Goal: Task Accomplishment & Management: Manage account settings

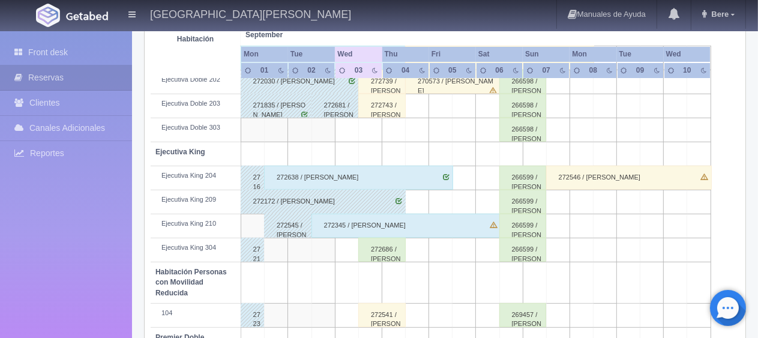
scroll to position [340, 0]
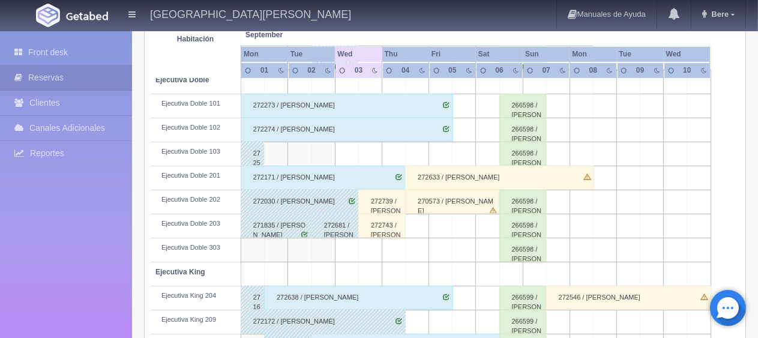
click at [585, 304] on div "272546 / [PERSON_NAME]" at bounding box center [629, 298] width 166 height 24
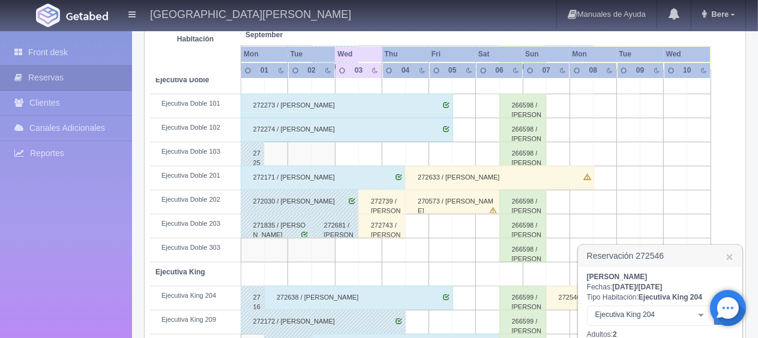
scroll to position [520, 0]
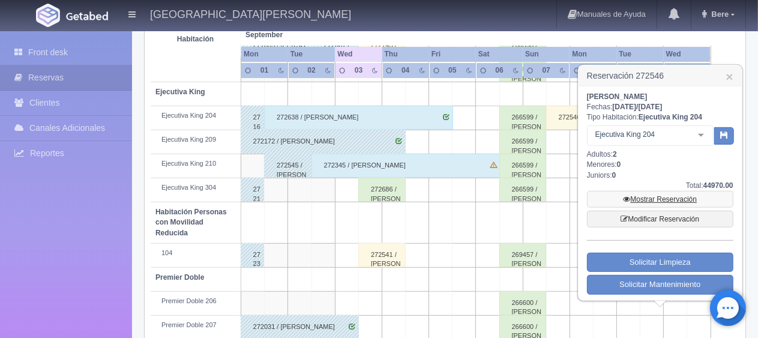
click at [638, 193] on link "Mostrar Reservación" at bounding box center [660, 199] width 146 height 17
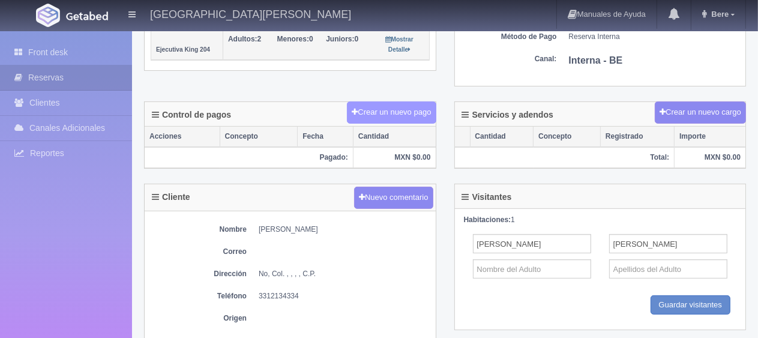
click at [392, 107] on button "Crear un nuevo pago" at bounding box center [391, 112] width 89 height 22
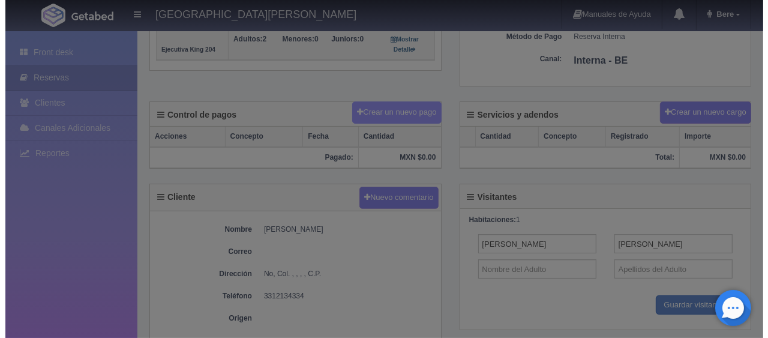
scroll to position [300, 0]
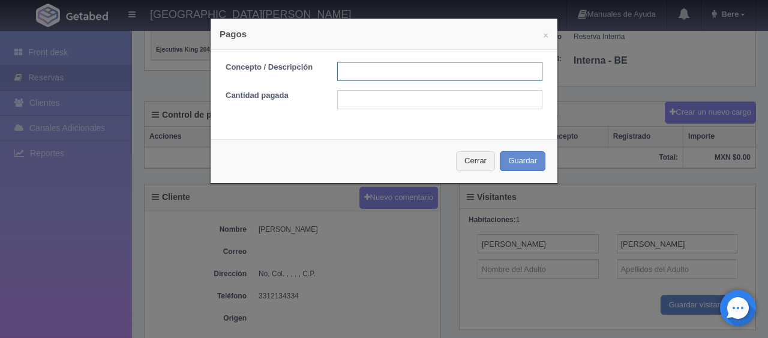
click at [393, 65] on input "text" at bounding box center [439, 71] width 205 height 19
type input "pago 1ra semana"
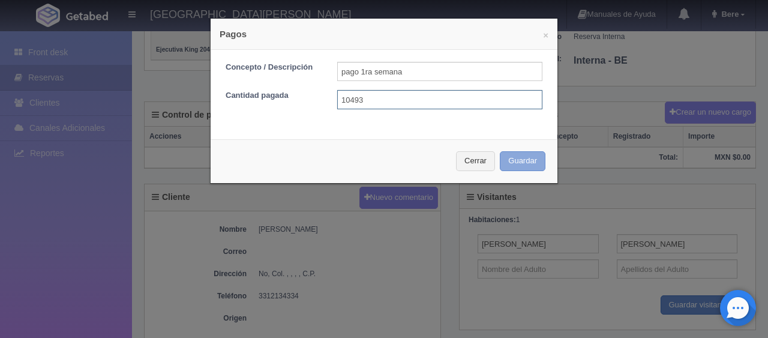
type input "10493"
click at [528, 163] on button "Guardar" at bounding box center [523, 161] width 46 height 20
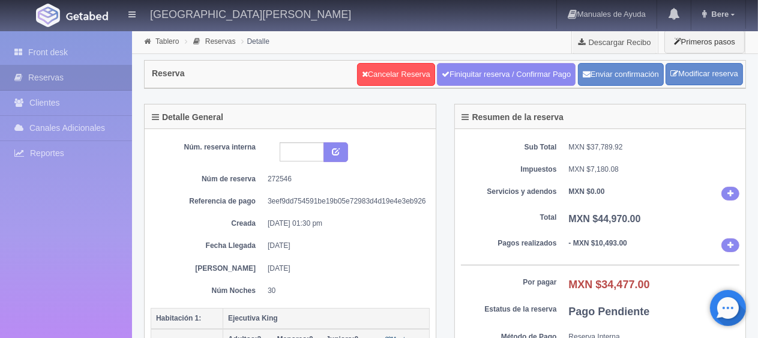
click at [572, 234] on div "Sub Total MXN $37,789.92 Impuestos MXN $7,180.08 Servicios y adendos MXN $0.00 …" at bounding box center [600, 258] width 291 height 258
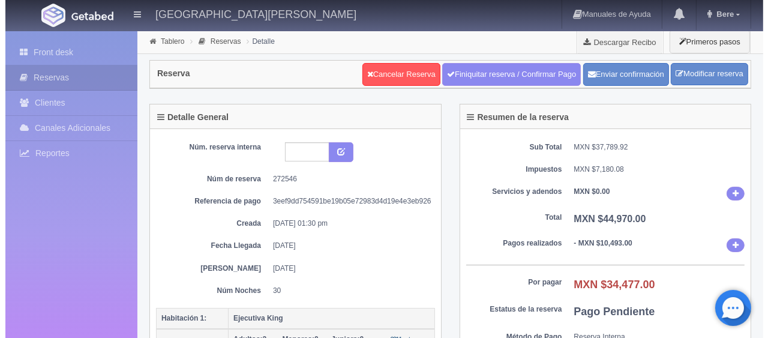
scroll to position [240, 0]
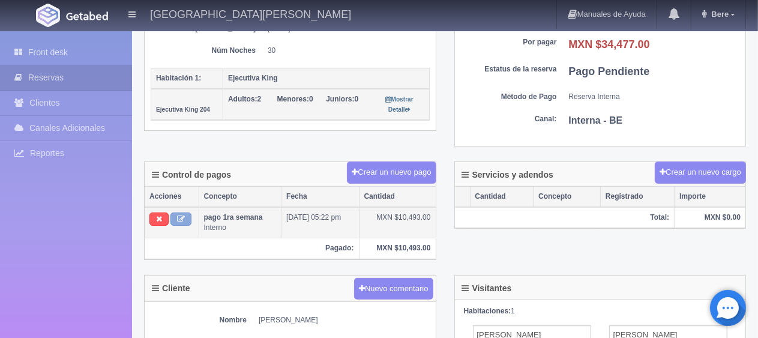
click at [187, 215] on button at bounding box center [181, 219] width 21 height 13
type input "pago 1ra semana"
type input "10493.00"
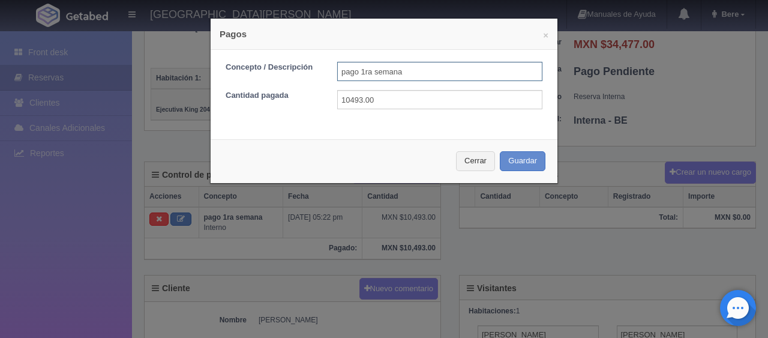
click at [375, 68] on input "pago 1ra semana" at bounding box center [439, 71] width 205 height 19
click at [412, 76] on input "pago 1ra semana" at bounding box center [439, 71] width 205 height 19
drag, startPoint x: 415, startPoint y: 68, endPoint x: 323, endPoint y: 70, distance: 92.5
click at [328, 70] on div "pago 1ra semana" at bounding box center [439, 71] width 223 height 19
type input "1ra semana c/tarjeta 03/09/2025"
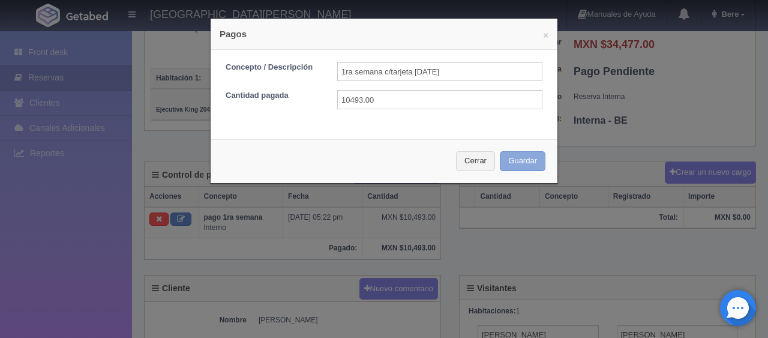
click at [500, 151] on button "Guardar" at bounding box center [523, 161] width 46 height 20
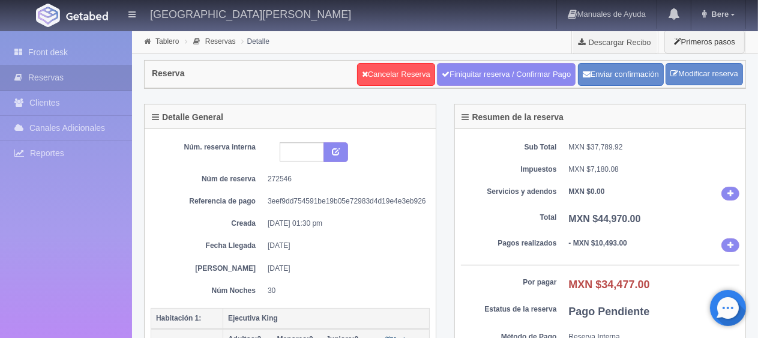
click at [411, 210] on div "Núm. reserva interna Núm de reserva 272546 Referencia de pago 3eef9dd754591be19…" at bounding box center [290, 219] width 279 height 154
click at [350, 219] on dd "[DATE] 01:30 pm" at bounding box center [344, 224] width 153 height 10
click at [639, 214] on b "MXN $44,970.00" at bounding box center [605, 219] width 72 height 10
click at [537, 223] on dl "Total MXN $44,970.00" at bounding box center [600, 220] width 279 height 14
click at [394, 221] on dd "31-08-25 01:30 pm" at bounding box center [344, 224] width 153 height 10
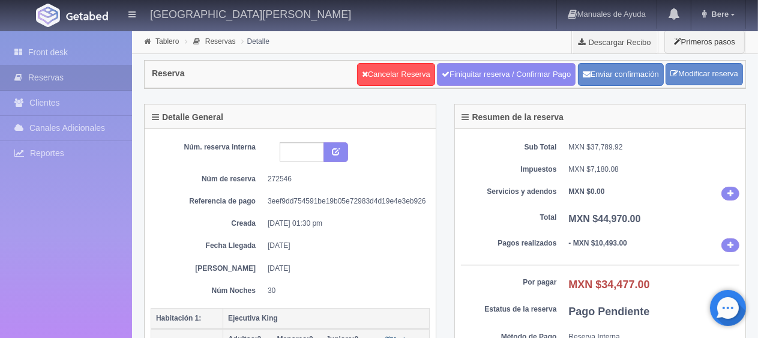
click at [494, 227] on div "Sub Total MXN $37,789.92 Impuestos MXN $7,180.08 Servicios y adendos MXN $0.00 …" at bounding box center [600, 258] width 291 height 258
click at [79, 54] on link "Front desk" at bounding box center [66, 52] width 132 height 25
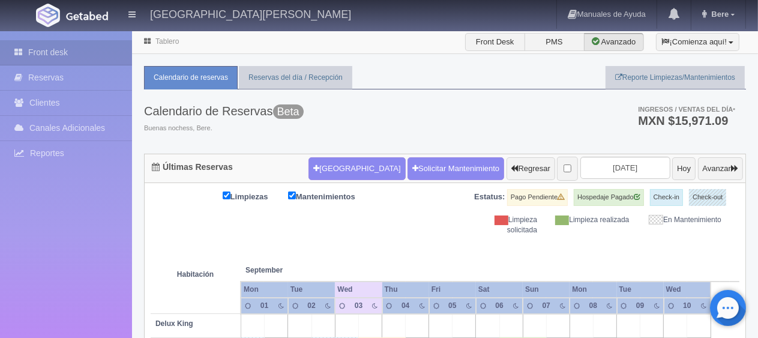
click at [386, 136] on div "Calendario de Reservas Beta Buenas nochess, Bere. Ingresos / Ventas del día * M…" at bounding box center [445, 121] width 602 height 64
click at [355, 129] on div "Calendario de Reservas Beta Buenas nochess, Bere. Ingresos / Ventas del día * M…" at bounding box center [445, 121] width 602 height 64
drag, startPoint x: 427, startPoint y: 235, endPoint x: 396, endPoint y: 176, distance: 67.4
click at [514, 128] on div "Calendario de Reservas Beta Buenas nochess, Bere. Ingresos / Ventas del día * M…" at bounding box center [445, 121] width 602 height 64
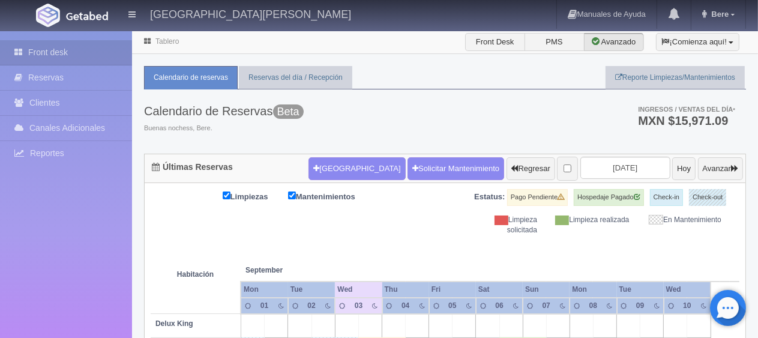
drag, startPoint x: 501, startPoint y: 120, endPoint x: 268, endPoint y: 124, distance: 233.6
click at [268, 124] on div "Calendario de Reservas Beta Buenas nochess, Bere. Ingresos / Ventas del día * M…" at bounding box center [445, 121] width 602 height 64
click at [495, 118] on div "Calendario de Reservas Beta Buenas nochess, Bere. Ingresos / Ventas del día * M…" at bounding box center [445, 121] width 602 height 64
drag, startPoint x: 387, startPoint y: 108, endPoint x: 146, endPoint y: 109, distance: 240.1
click at [146, 109] on div "Calendario de Reservas Beta Buenas nochess, Bere. Ingresos / Ventas del día * M…" at bounding box center [445, 121] width 602 height 64
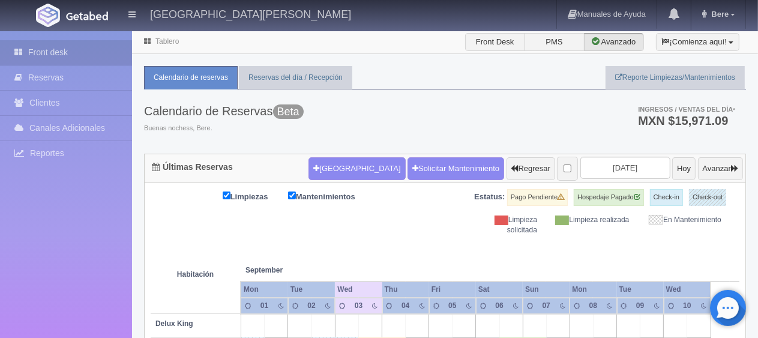
click at [345, 116] on div "Calendario de Reservas Beta Esta versión se encuentra con las últimas actualiza…" at bounding box center [445, 121] width 602 height 64
click at [238, 127] on span "Buenas nochess, Bere." at bounding box center [224, 129] width 160 height 10
click at [403, 225] on div "Limpiezas Mantenimientos Estatus: Pago Pendiente Hospedaje Pagado Check-in Chec…" at bounding box center [445, 212] width 589 height 46
click at [355, 227] on div "Limpiezas Mantenimientos Estatus: Pago Pendiente Hospedaje Pagado Check-in Chec…" at bounding box center [445, 212] width 589 height 46
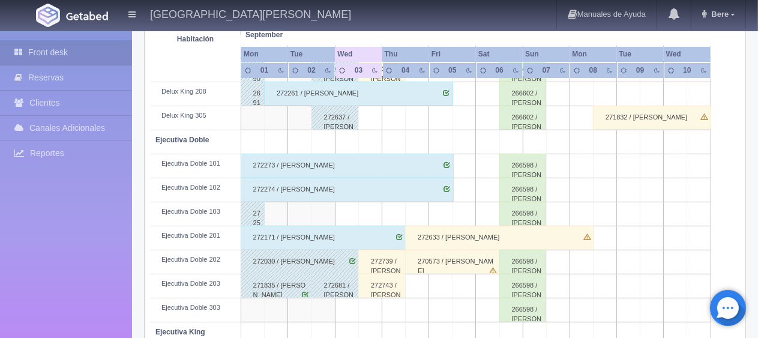
scroll to position [220, 0]
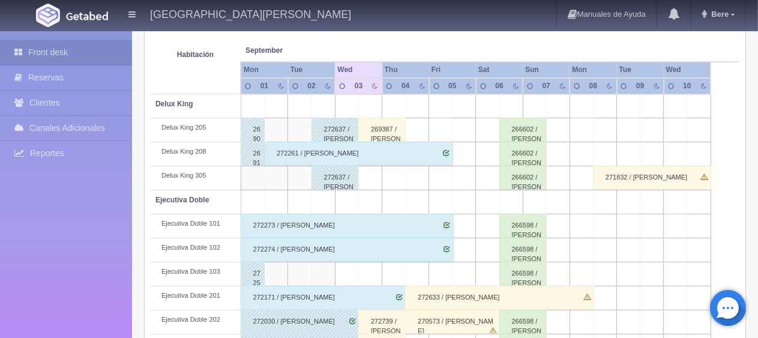
drag, startPoint x: 375, startPoint y: 126, endPoint x: 387, endPoint y: 126, distance: 12.0
click at [375, 126] on div "269387 / [PERSON_NAME] ." at bounding box center [381, 130] width 47 height 24
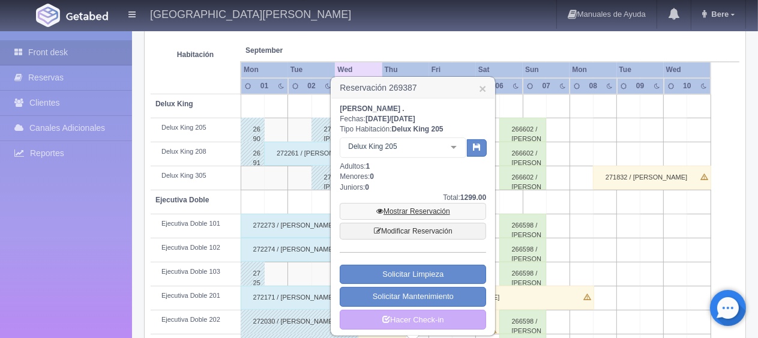
click at [411, 207] on link "Mostrar Reservación" at bounding box center [413, 211] width 146 height 17
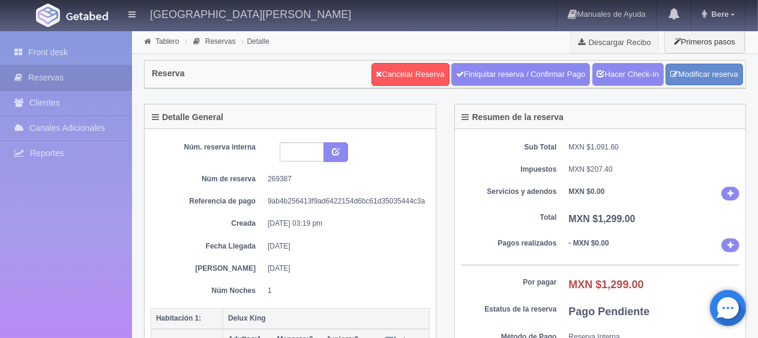
scroll to position [240, 0]
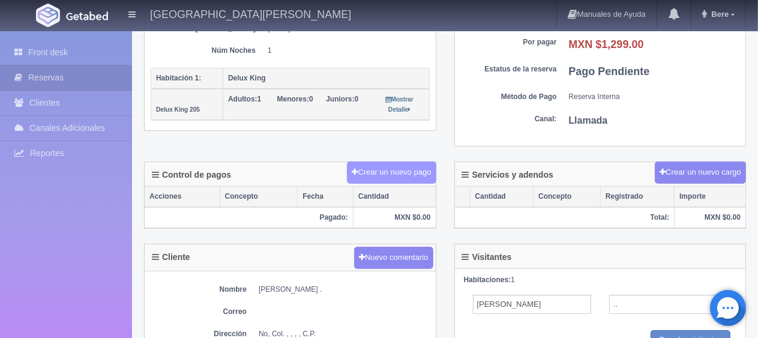
click at [408, 172] on button "Crear un nuevo pago" at bounding box center [391, 173] width 89 height 22
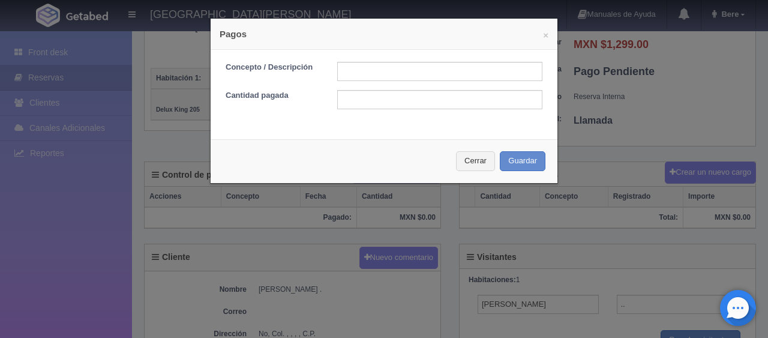
click at [586, 208] on div "× Pagos Concepto / Descripción Cantidad pagada Cerrar Guardar" at bounding box center [384, 169] width 768 height 338
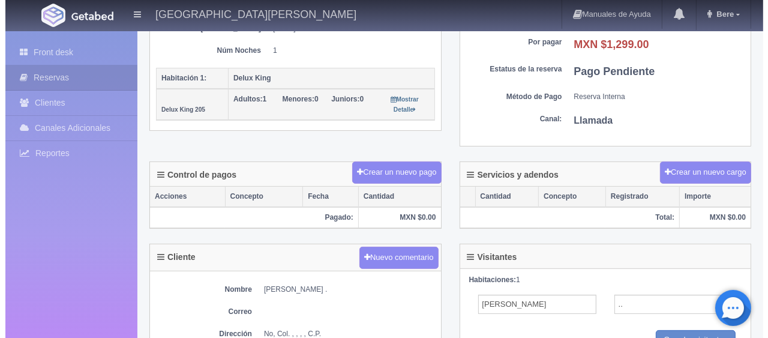
scroll to position [0, 0]
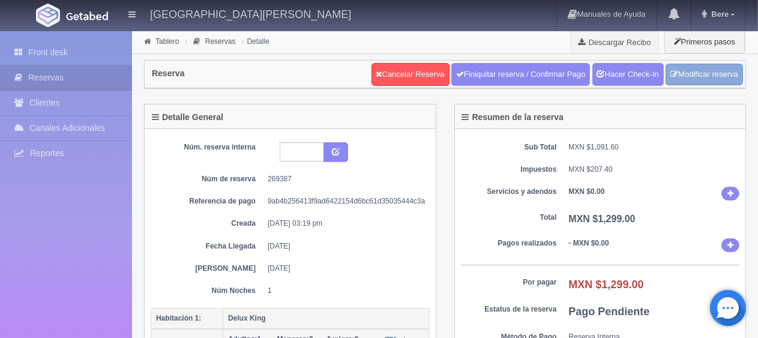
click at [708, 72] on link "Modificar reserva" at bounding box center [704, 75] width 77 height 22
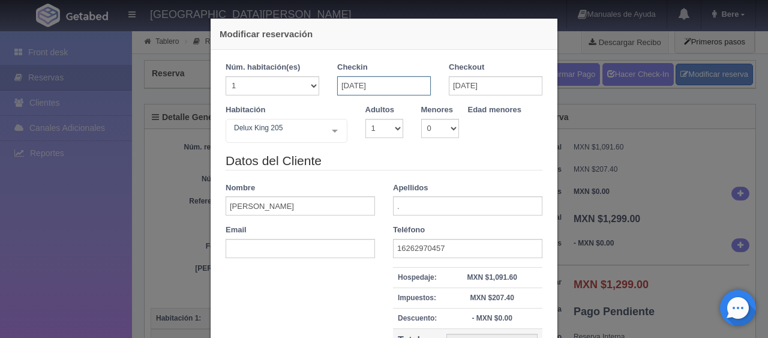
click at [408, 87] on input "[DATE]" at bounding box center [384, 85] width 94 height 19
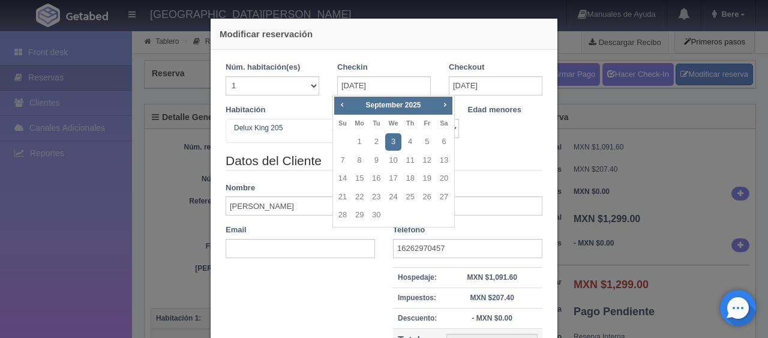
click at [552, 177] on div "Modificar reservación Núm. habitación(es) 1 2 3 4 5 6 7 8 9 10 11 12 13 14 15 1…" at bounding box center [384, 238] width 360 height 476
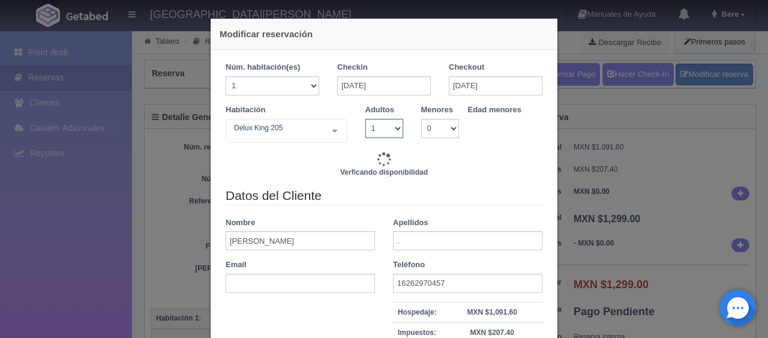
click at [369, 131] on select "1 2 3 4 5 6 7 8 9 10" at bounding box center [385, 128] width 38 height 19
type input "1299.00"
select select "2"
click at [366, 119] on select "1 2 3 4 5 6 7 8 9 10" at bounding box center [385, 128] width 38 height 19
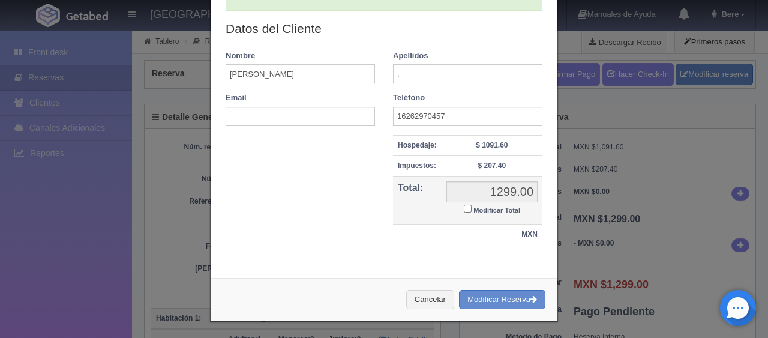
checkbox input "false"
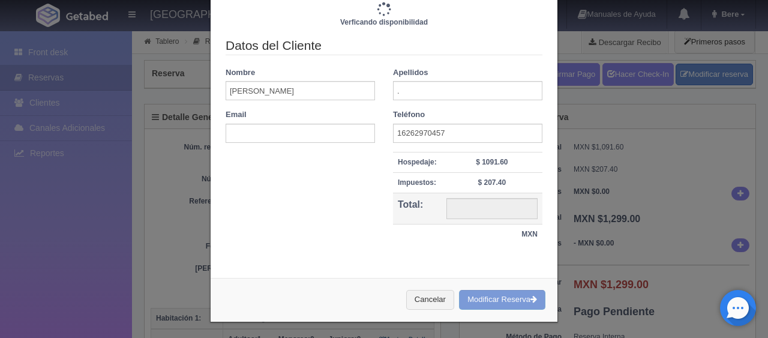
type input "1499.00"
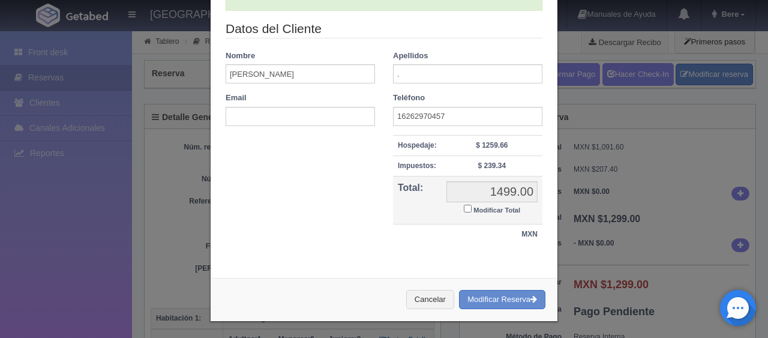
click at [481, 213] on small "Modificar Total" at bounding box center [497, 210] width 47 height 7
click at [472, 213] on input "Modificar Total" at bounding box center [468, 209] width 8 height 8
checkbox input "true"
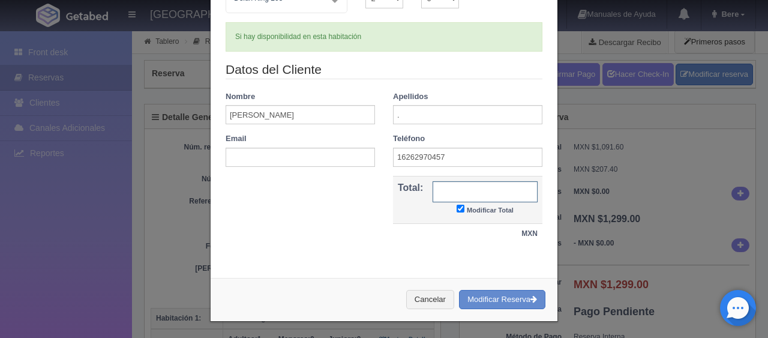
click at [460, 190] on input "text" at bounding box center [485, 191] width 105 height 21
type input "1499"
click at [489, 291] on button "Modificar Reserva" at bounding box center [502, 300] width 86 height 20
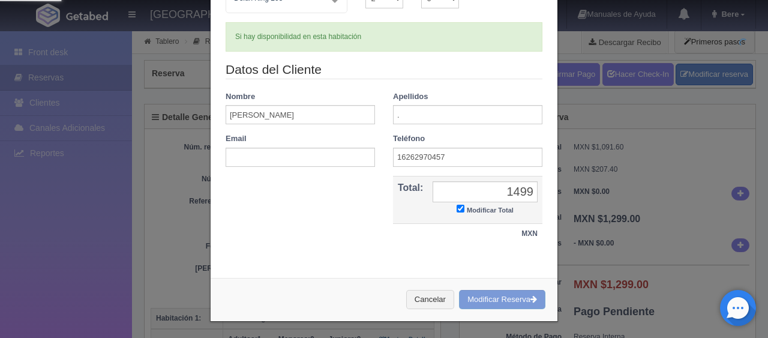
scroll to position [0, 0]
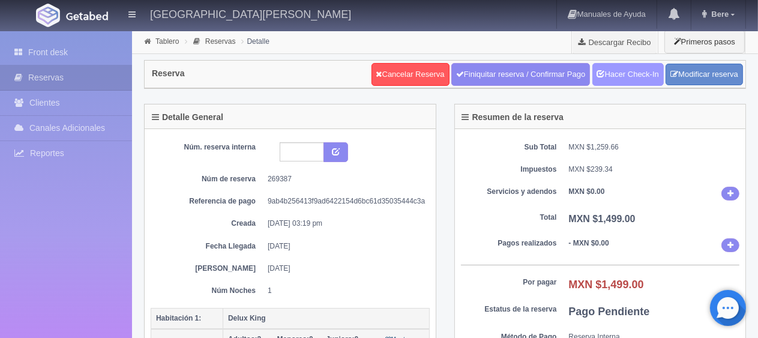
click at [627, 82] on link "Hacer Check-In" at bounding box center [628, 74] width 71 height 23
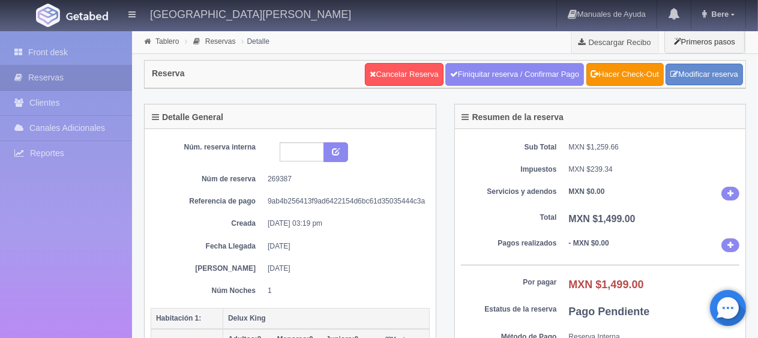
click at [353, 186] on div "Núm. reserva interna Núm de reserva 269387 Referencia de pago 9ab4b256413f9ad64…" at bounding box center [290, 219] width 279 height 154
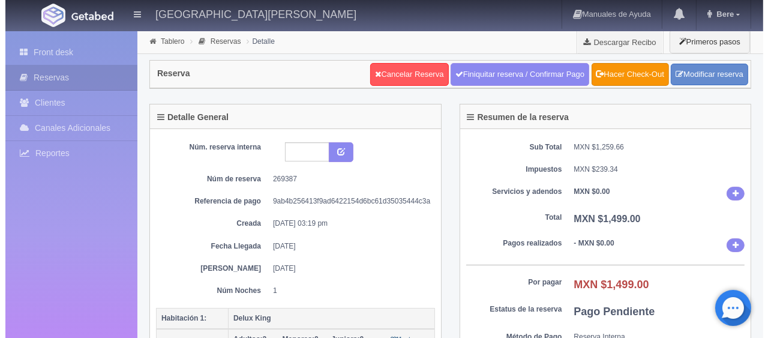
scroll to position [360, 0]
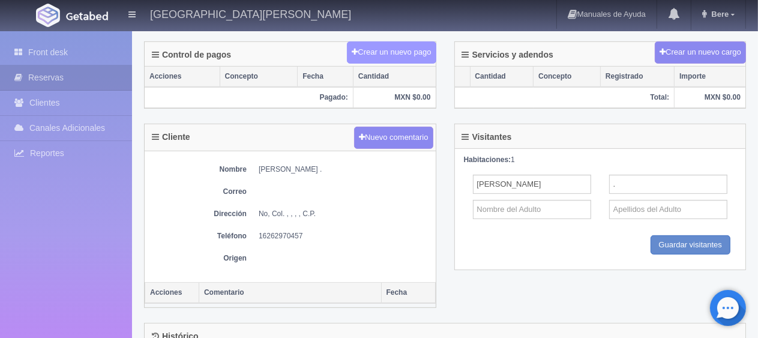
click at [391, 48] on button "Crear un nuevo pago" at bounding box center [391, 52] width 89 height 22
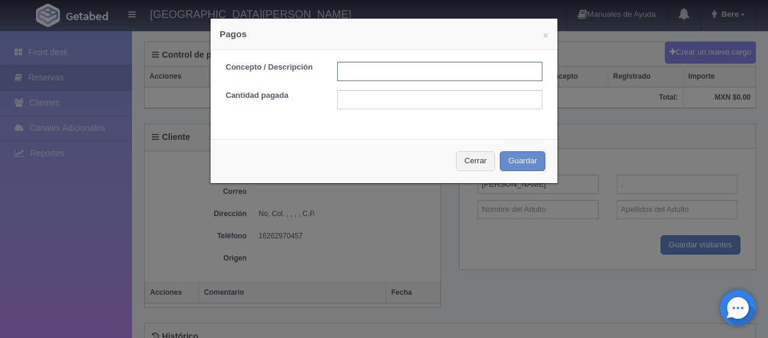
click at [353, 74] on input "text" at bounding box center [439, 71] width 205 height 19
type input "Total Tarjeta"
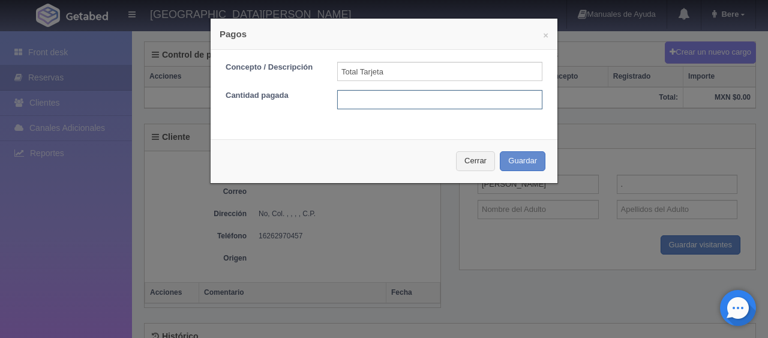
click at [435, 94] on input "text" at bounding box center [439, 99] width 205 height 19
type input "1499"
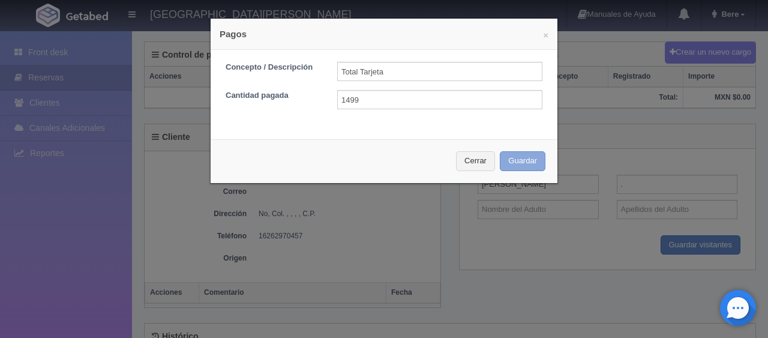
click at [533, 154] on button "Guardar" at bounding box center [523, 161] width 46 height 20
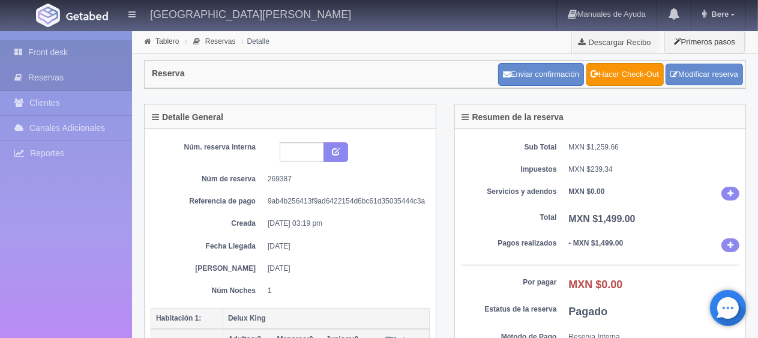
click at [50, 49] on link "Front desk" at bounding box center [66, 52] width 132 height 25
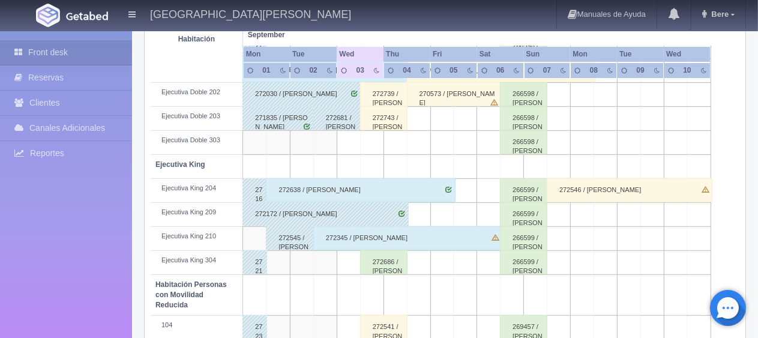
scroll to position [360, 0]
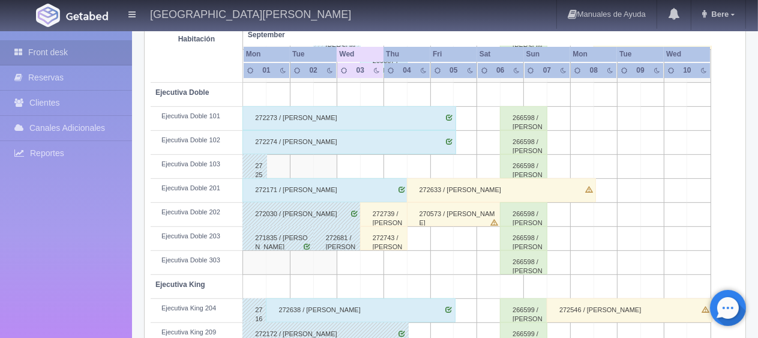
click at [388, 205] on div "272739 / [PERSON_NAME]" at bounding box center [383, 214] width 47 height 24
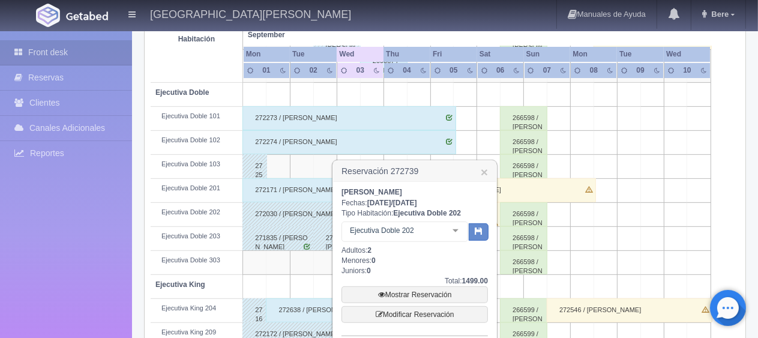
click at [424, 238] on div "Ejecutiva Doble 202" at bounding box center [405, 232] width 127 height 20
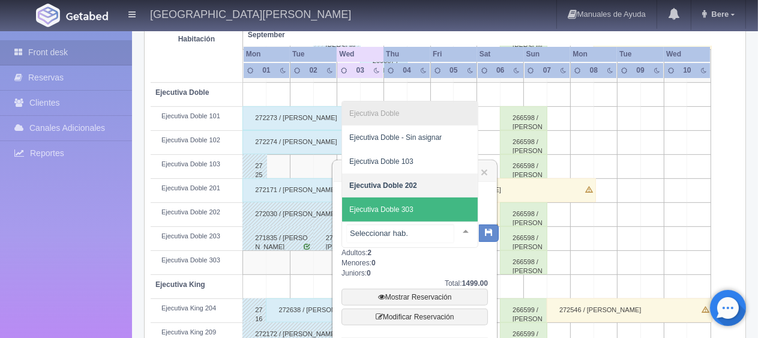
click at [430, 213] on span "Ejecutiva Doble 303" at bounding box center [410, 210] width 136 height 24
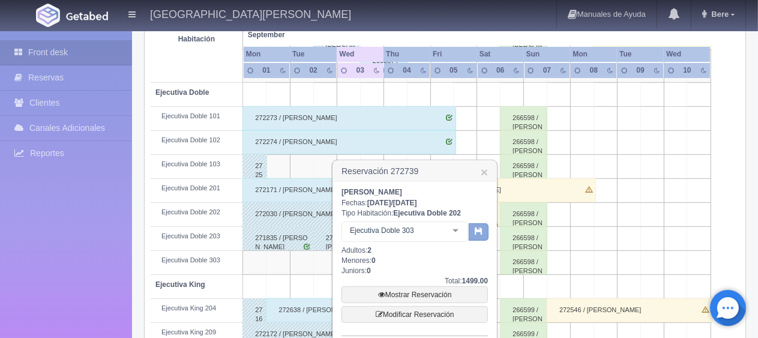
click at [478, 237] on button "button" at bounding box center [479, 232] width 20 height 18
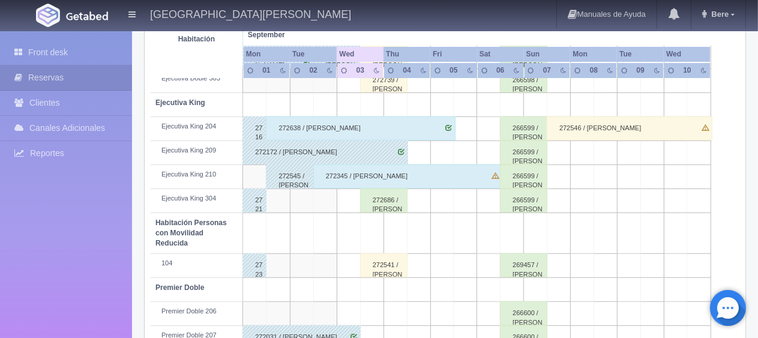
scroll to position [482, 0]
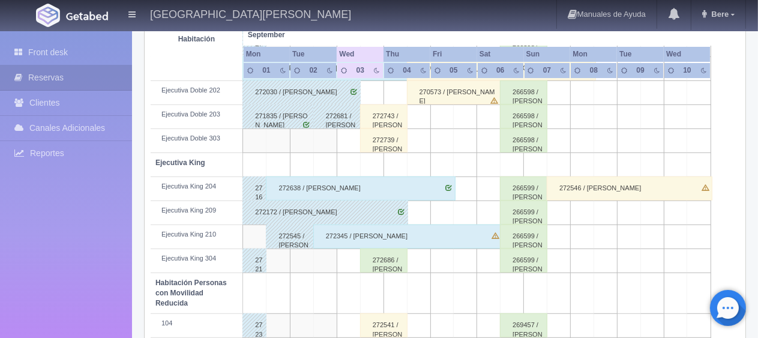
click at [388, 140] on div "272739 / [PERSON_NAME]" at bounding box center [383, 140] width 47 height 24
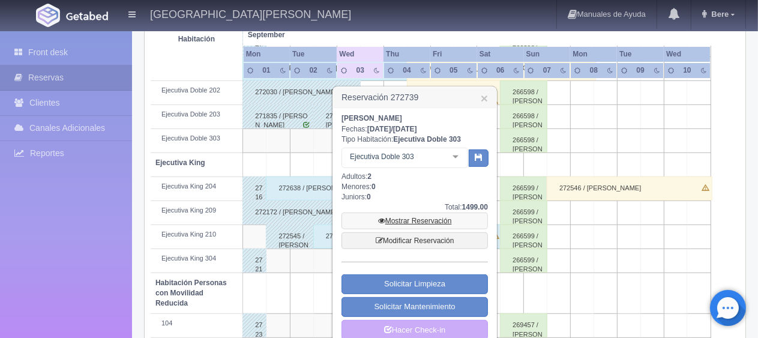
click at [425, 217] on link "Mostrar Reservación" at bounding box center [415, 221] width 146 height 17
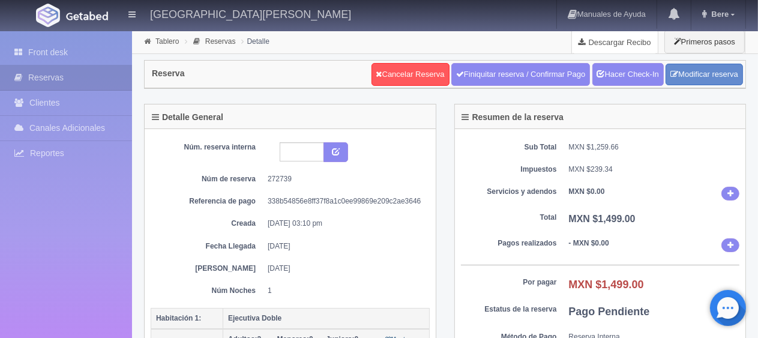
click at [626, 43] on link "Descargar Recibo" at bounding box center [615, 42] width 86 height 24
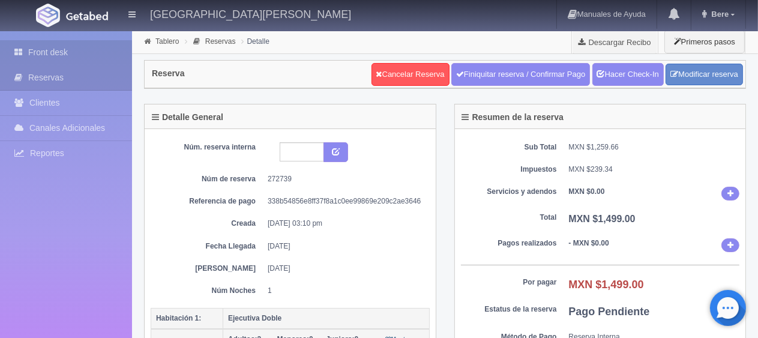
click at [26, 49] on icon at bounding box center [21, 52] width 14 height 12
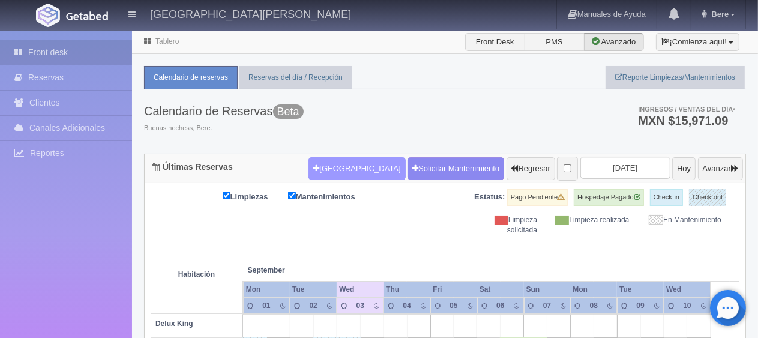
click at [328, 168] on button "[GEOGRAPHIC_DATA]" at bounding box center [357, 168] width 97 height 23
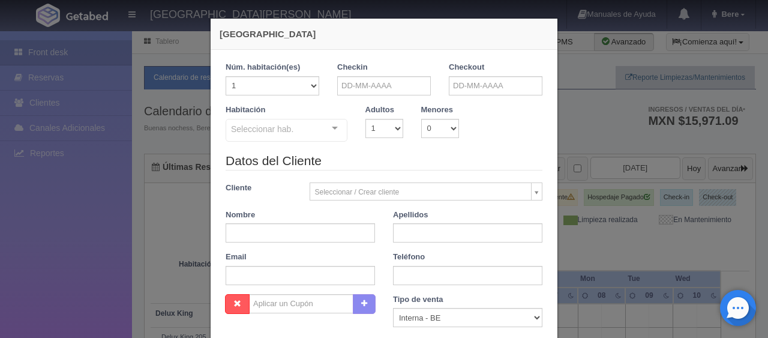
checkbox input "false"
click at [375, 87] on input "text" at bounding box center [384, 85] width 94 height 19
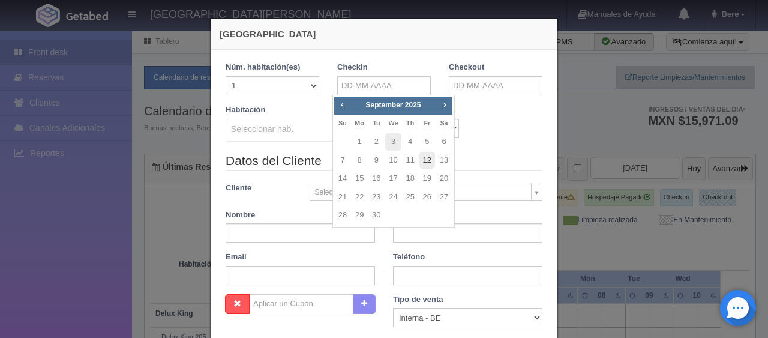
click at [432, 165] on link "12" at bounding box center [428, 160] width 16 height 17
type input "12-09-2025"
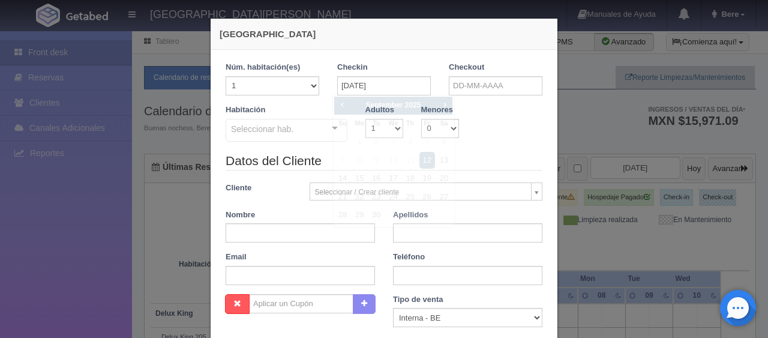
checkbox input "false"
click at [500, 90] on input "text" at bounding box center [496, 85] width 94 height 19
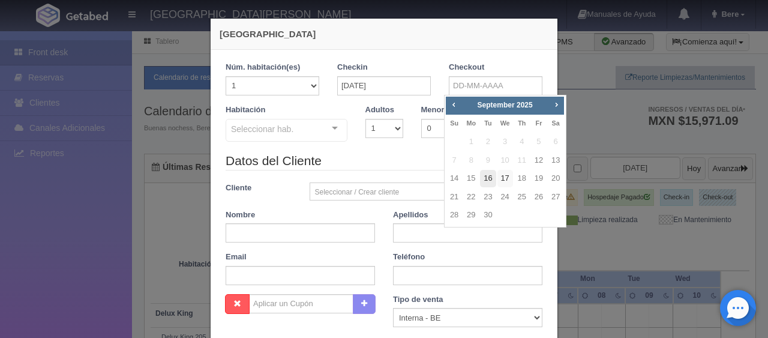
drag, startPoint x: 511, startPoint y: 180, endPoint x: 491, endPoint y: 177, distance: 20.7
click at [511, 180] on link "17" at bounding box center [506, 178] width 16 height 17
type input "17-09-2025"
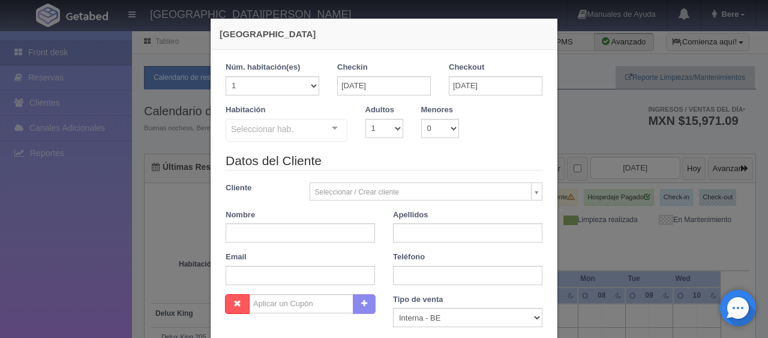
click at [277, 138] on div "Seleccionar hab." at bounding box center [287, 130] width 122 height 23
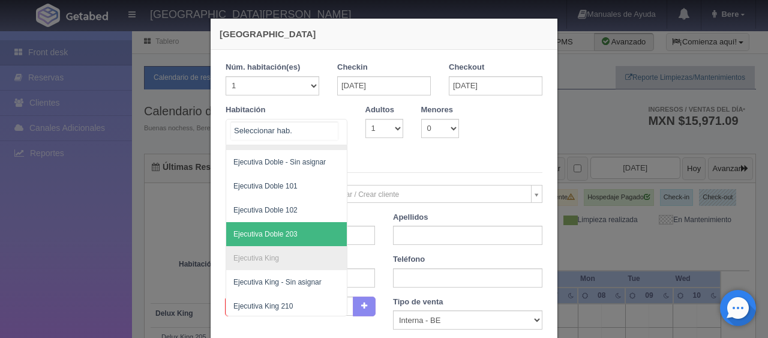
scroll to position [259, 0]
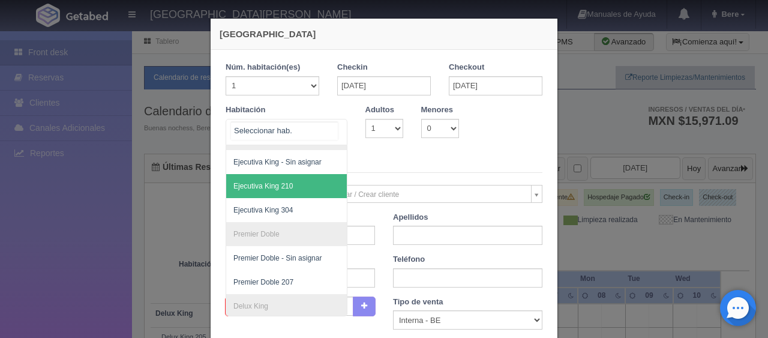
click at [294, 189] on span "Ejecutiva King 210" at bounding box center [327, 186] width 202 height 24
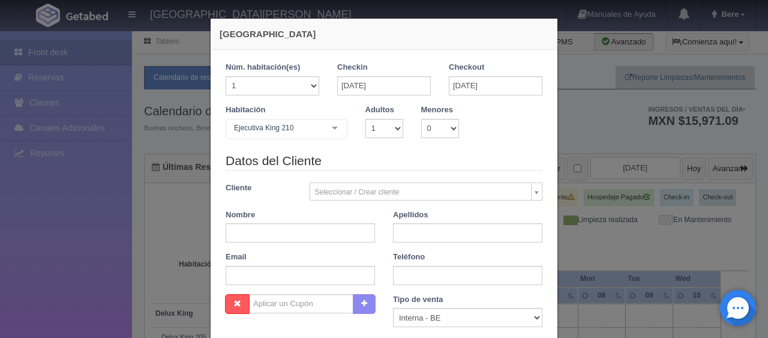
checkbox input "false"
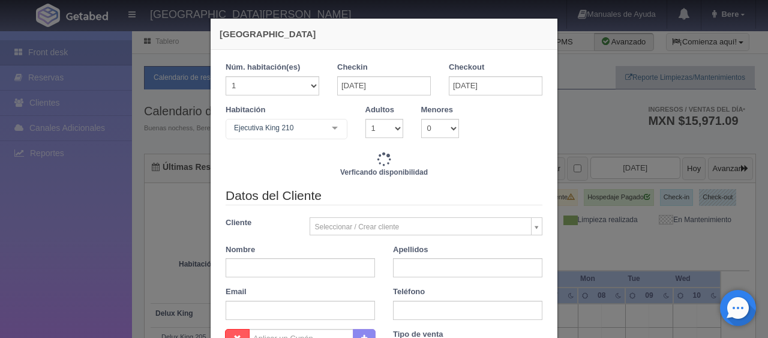
type input "6495.00"
checkbox input "false"
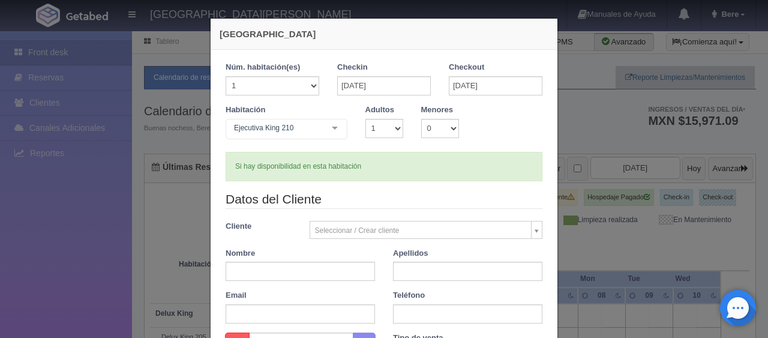
click at [404, 182] on form "1 Núm. habitación(es) 1 2 3 4 5 6 7 8 9 10 11 12 13 14 15 16 17 18 19 20 Checki…" at bounding box center [384, 284] width 317 height 445
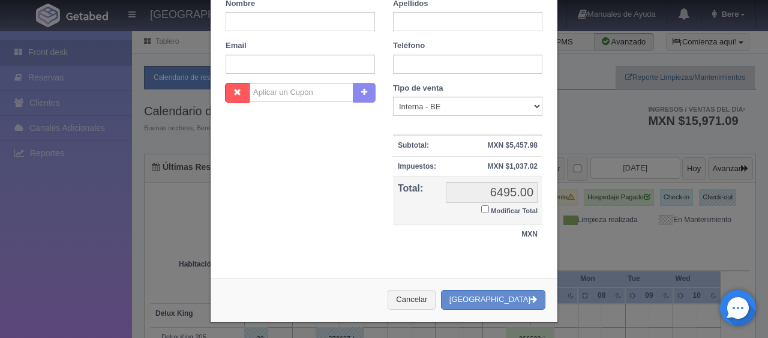
scroll to position [0, 0]
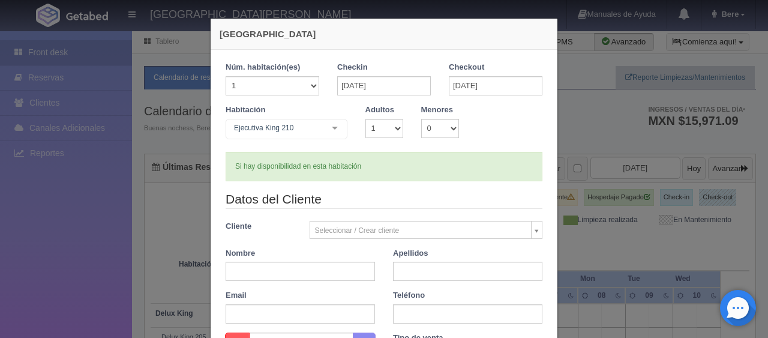
click at [406, 177] on div "Si hay disponibilidad en esta habitación" at bounding box center [384, 166] width 317 height 29
click at [370, 182] on form "1 Núm. habitación(es) 1 2 3 4 5 6 7 8 9 10 11 12 13 14 15 16 17 18 19 20 Checki…" at bounding box center [384, 284] width 317 height 445
click at [432, 186] on form "1 Núm. habitación(es) 1 2 3 4 5 6 7 8 9 10 11 12 13 14 15 16 17 18 19 20 Checki…" at bounding box center [384, 284] width 317 height 445
click at [375, 182] on form "1 Núm. habitación(es) 1 2 3 4 5 6 7 8 9 10 11 12 13 14 15 16 17 18 19 20 Checki…" at bounding box center [384, 284] width 317 height 445
click at [397, 197] on legend "Datos del Cliente" at bounding box center [384, 199] width 317 height 19
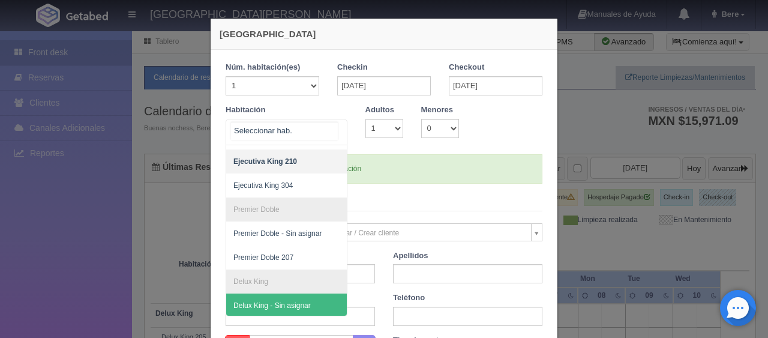
scroll to position [319, 0]
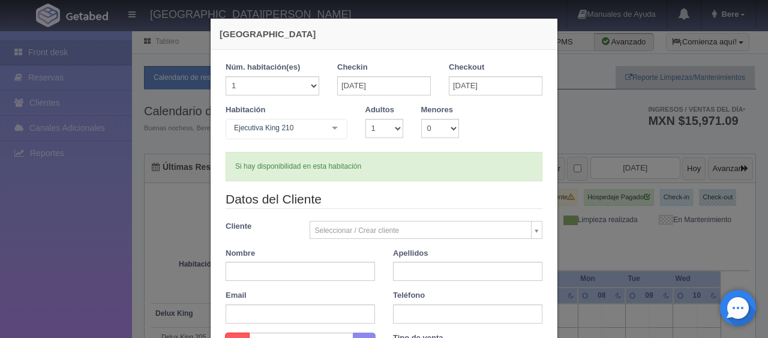
click at [444, 181] on form "1 Núm. habitación(es) 1 2 3 4 5 6 7 8 9 10 11 12 13 14 15 16 17 18 19 20 Checki…" at bounding box center [384, 284] width 317 height 445
drag, startPoint x: 358, startPoint y: 170, endPoint x: 341, endPoint y: 11, distance: 160.0
click at [358, 170] on div "Si hay disponibilidad en esta habitación" at bounding box center [384, 166] width 317 height 29
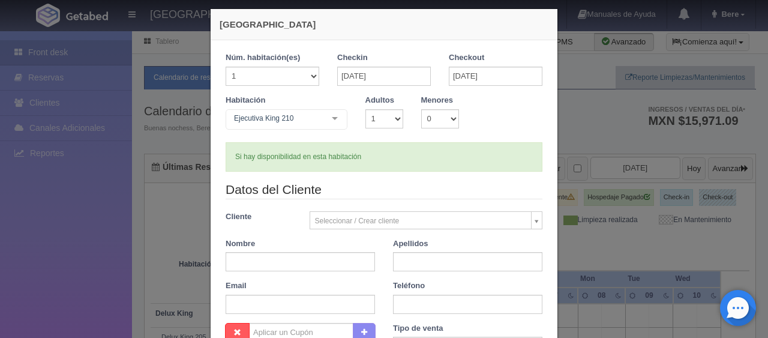
scroll to position [0, 0]
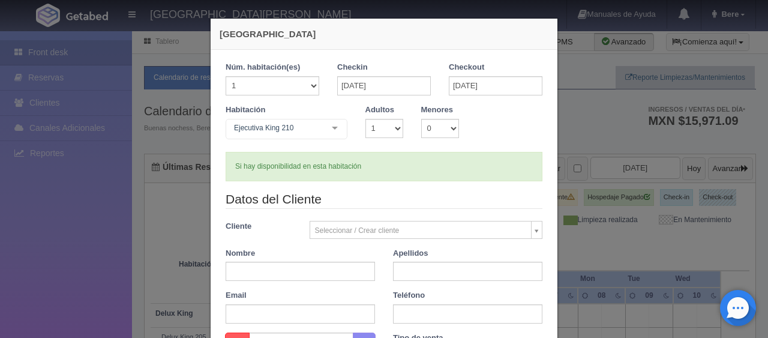
drag, startPoint x: 406, startPoint y: 180, endPoint x: 363, endPoint y: 179, distance: 43.2
click at [406, 180] on div "Si hay disponibilidad en esta habitación" at bounding box center [384, 166] width 317 height 29
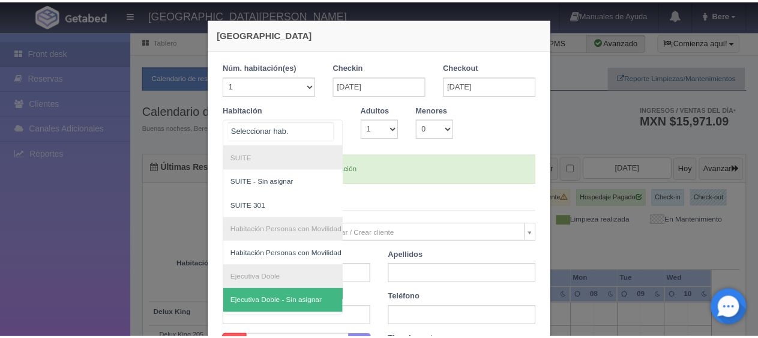
scroll to position [120, 0]
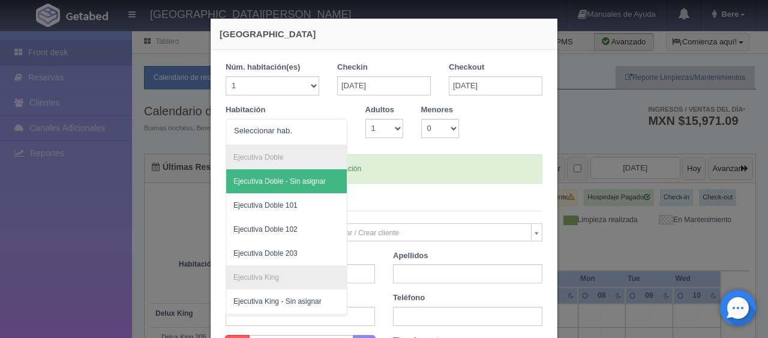
click at [475, 190] on form "1 Núm. habitación(es) 1 2 3 4 5 6 7 8 9 10 11 12 13 14 15 16 17 18 19 20 Checki…" at bounding box center [384, 285] width 317 height 447
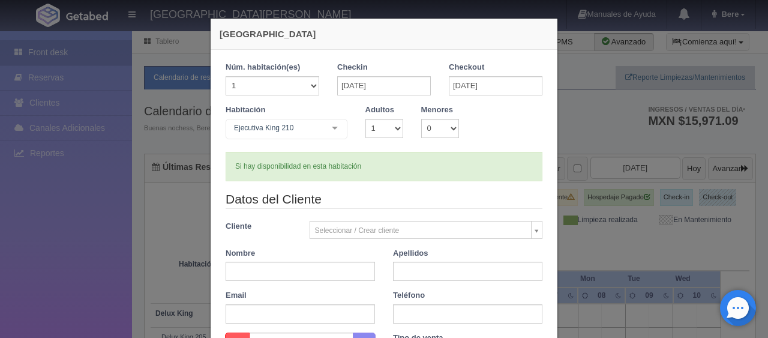
click at [654, 254] on div "Nueva Reserva 1 Núm. habitación(es) 1 2 3 4 5 6 7 8 9 10 11 12 13 14 15 16 17 1…" at bounding box center [384, 169] width 768 height 338
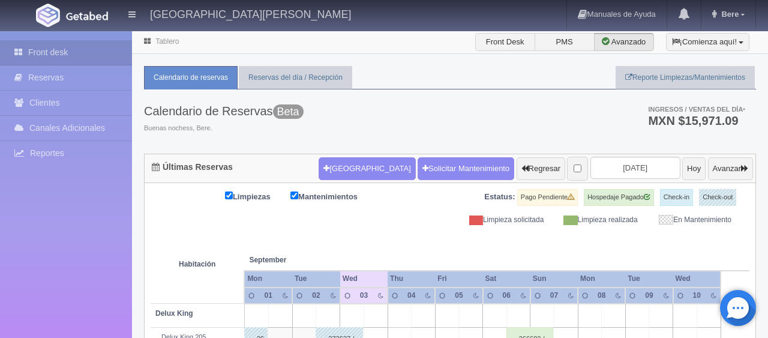
click at [433, 213] on div "Limpiezas Mantenimientos Estatus: Pago Pendiente Hospedaje Pagado Check-in Chec…" at bounding box center [450, 207] width 599 height 36
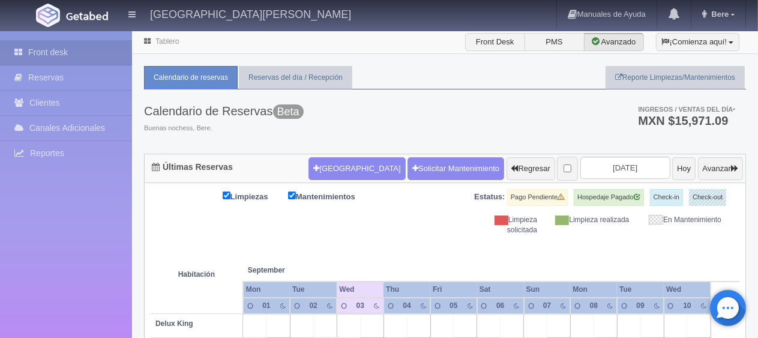
scroll to position [240, 0]
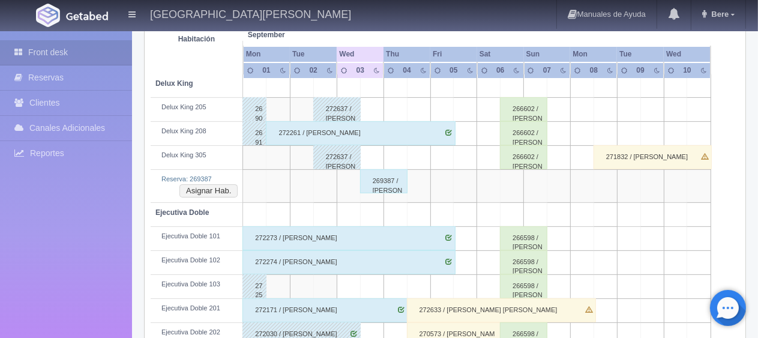
click at [399, 184] on div "269387 / [PERSON_NAME] ." at bounding box center [383, 181] width 47 height 24
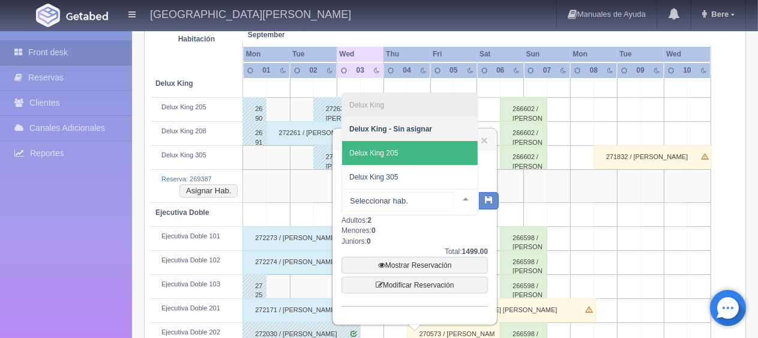
click at [423, 158] on span "Delux King 205" at bounding box center [410, 153] width 136 height 24
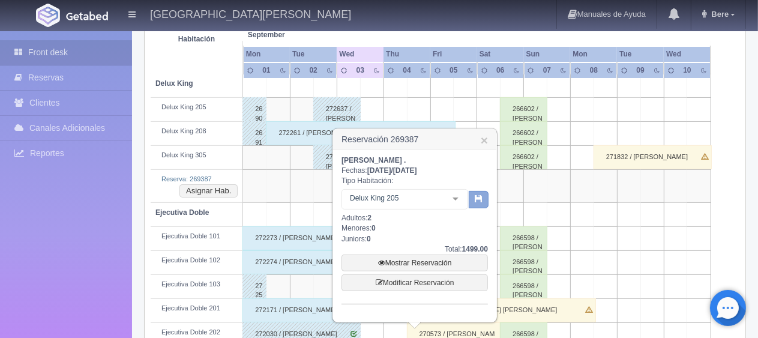
click at [478, 199] on icon "button" at bounding box center [479, 199] width 8 height 8
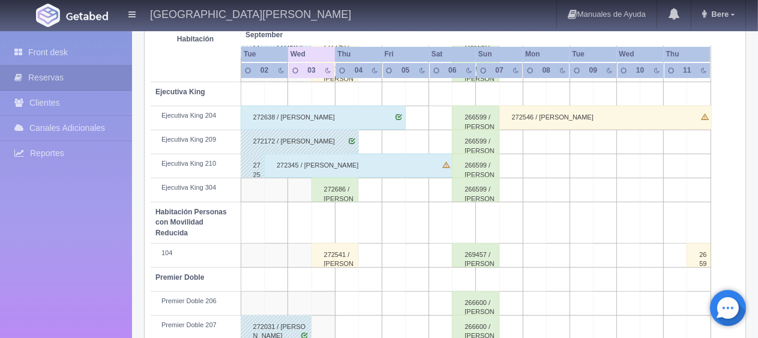
scroll to position [400, 0]
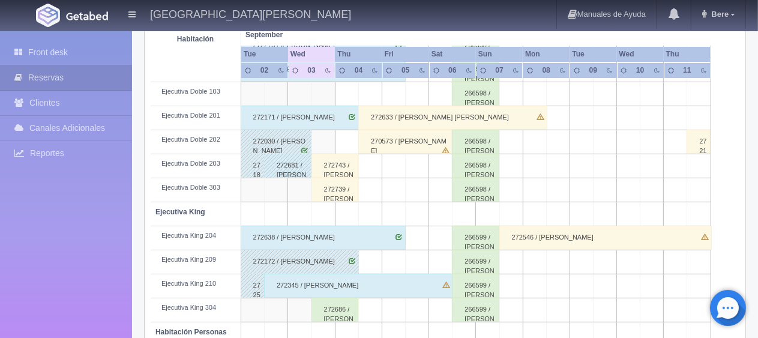
click at [338, 192] on div "272739 / [PERSON_NAME]" at bounding box center [335, 190] width 47 height 24
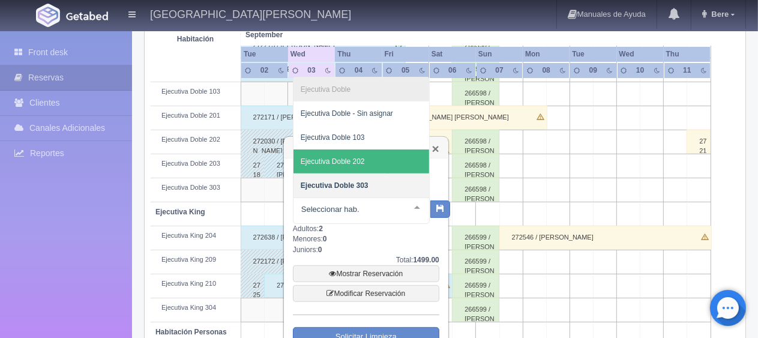
click at [436, 146] on link "×" at bounding box center [435, 148] width 7 height 13
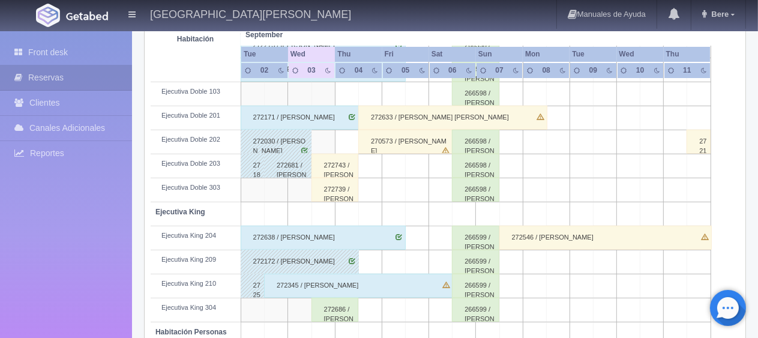
click at [344, 191] on div "272739 / [PERSON_NAME]" at bounding box center [335, 190] width 47 height 24
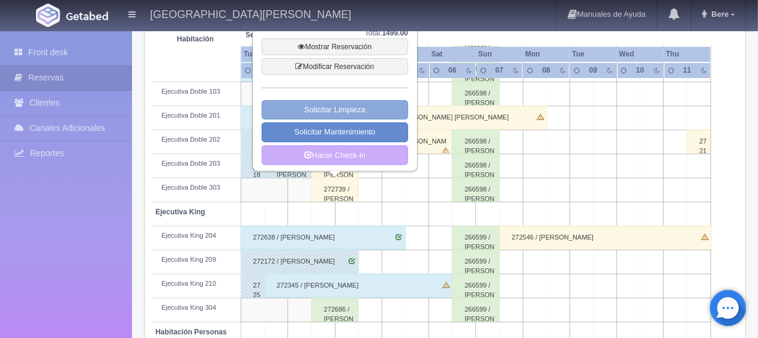
scroll to position [280, 0]
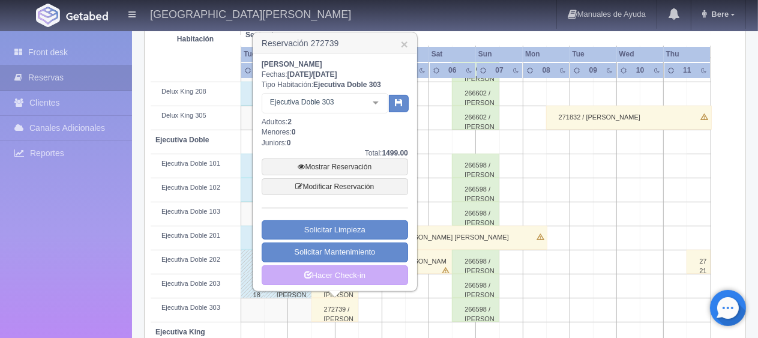
click at [370, 111] on div at bounding box center [376, 103] width 24 height 18
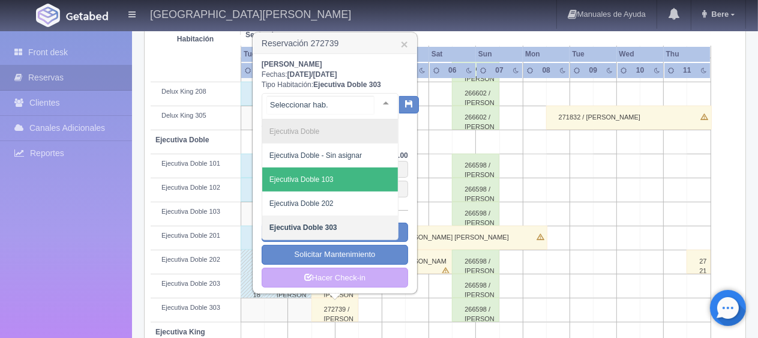
click at [360, 190] on span "Ejecutiva Doble 103" at bounding box center [330, 180] width 136 height 24
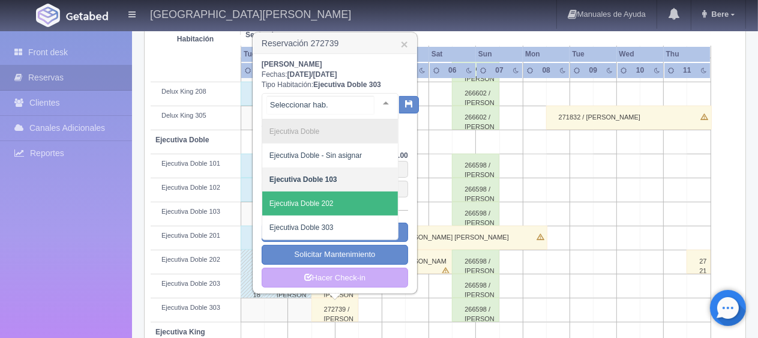
click at [331, 204] on span "Ejecutiva Doble 202" at bounding box center [302, 203] width 64 height 8
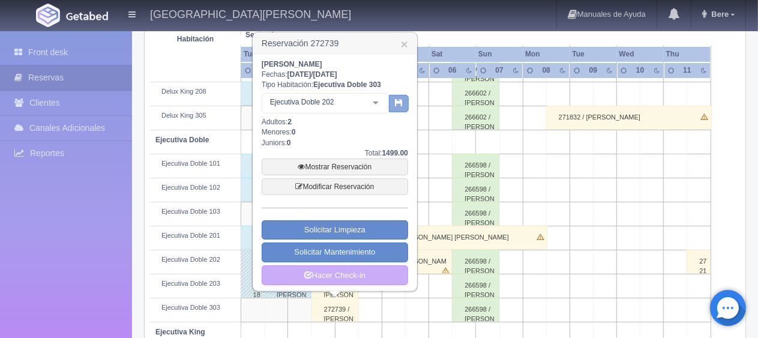
click at [396, 98] on icon "button" at bounding box center [399, 102] width 8 height 8
click at [403, 45] on link "×" at bounding box center [404, 44] width 7 height 13
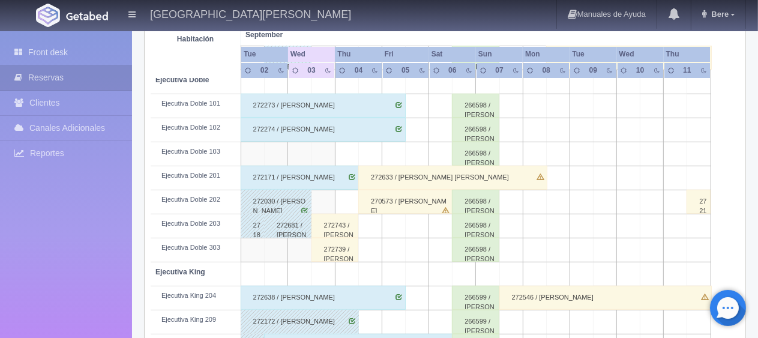
scroll to position [0, 0]
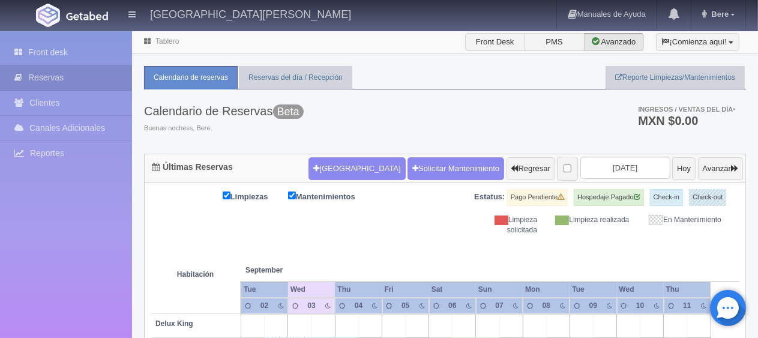
scroll to position [360, 0]
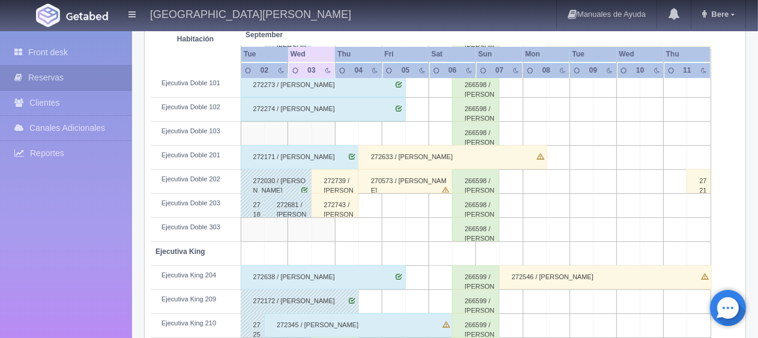
click at [343, 189] on div "272739 / [PERSON_NAME]" at bounding box center [335, 181] width 47 height 24
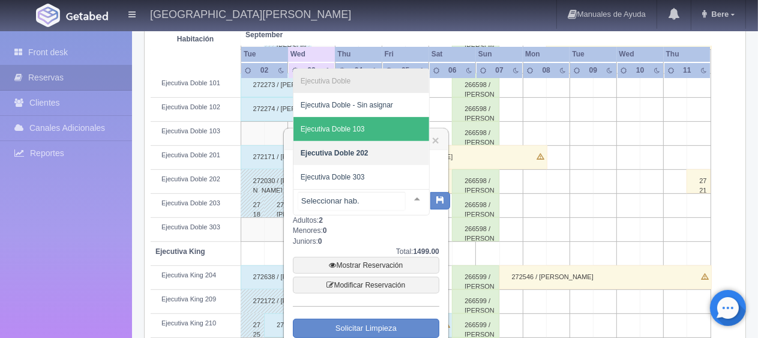
click at [369, 130] on span "Ejecutiva Doble 103" at bounding box center [362, 129] width 136 height 24
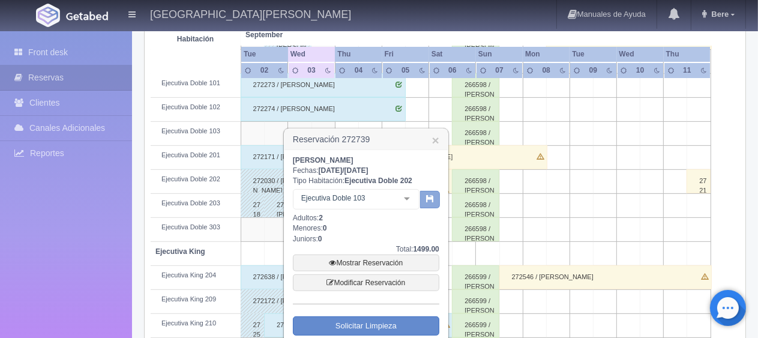
click at [427, 198] on icon "button" at bounding box center [430, 199] width 8 height 8
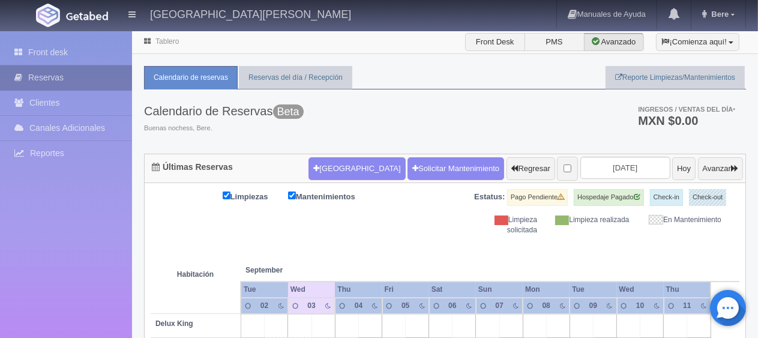
click at [91, 75] on link "Reservas" at bounding box center [66, 77] width 132 height 25
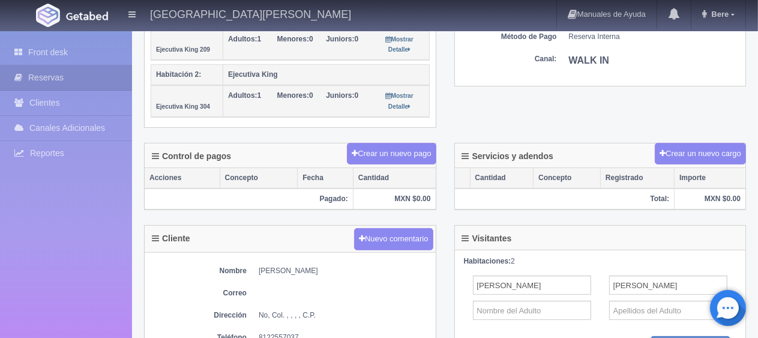
scroll to position [420, 0]
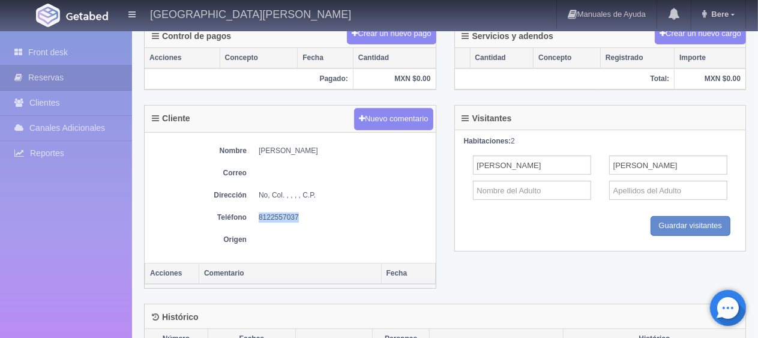
drag, startPoint x: 322, startPoint y: 213, endPoint x: 255, endPoint y: 216, distance: 67.3
click at [255, 216] on dl "Teléfono [PHONE_NUMBER]" at bounding box center [290, 218] width 279 height 10
copy dd "8122557037"
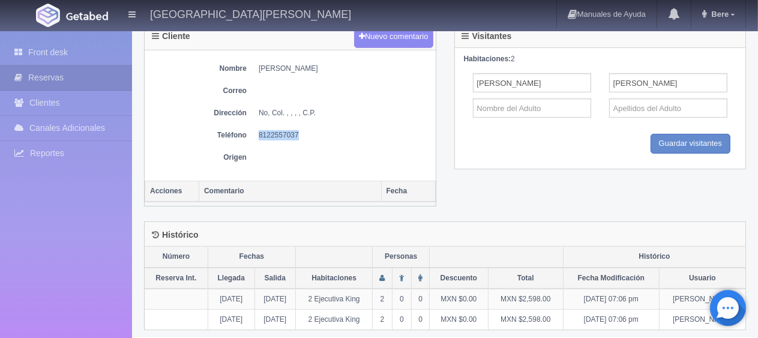
scroll to position [262, 0]
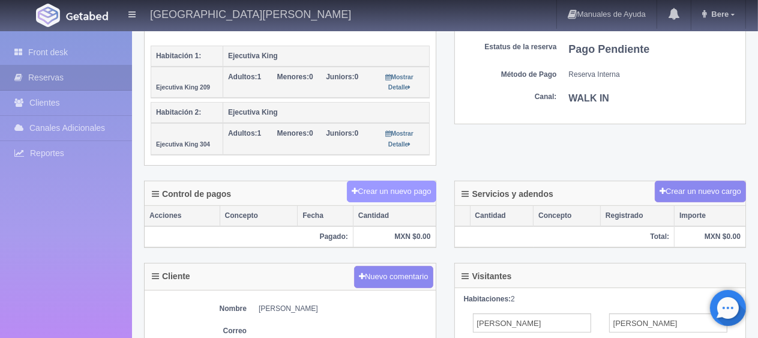
click at [396, 184] on button "Crear un nuevo pago" at bounding box center [391, 192] width 89 height 22
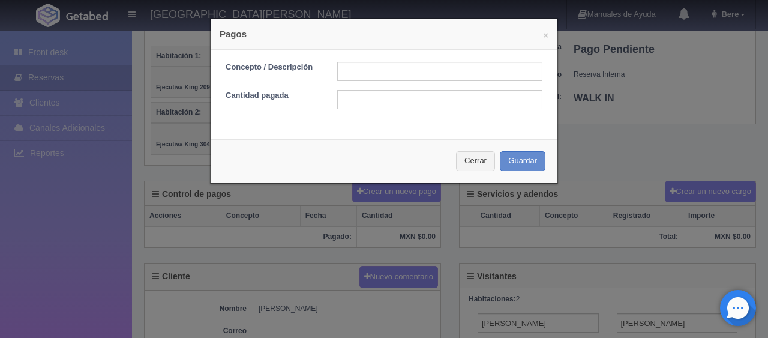
click at [317, 252] on div "× Pagos Concepto / Descripción Cantidad pagada Cerrar Guardar" at bounding box center [384, 169] width 768 height 338
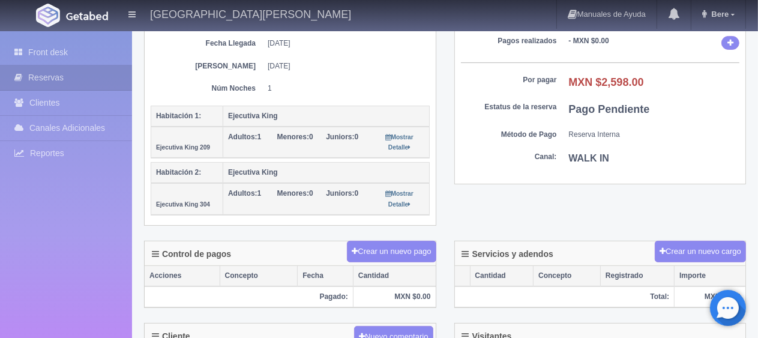
scroll to position [0, 0]
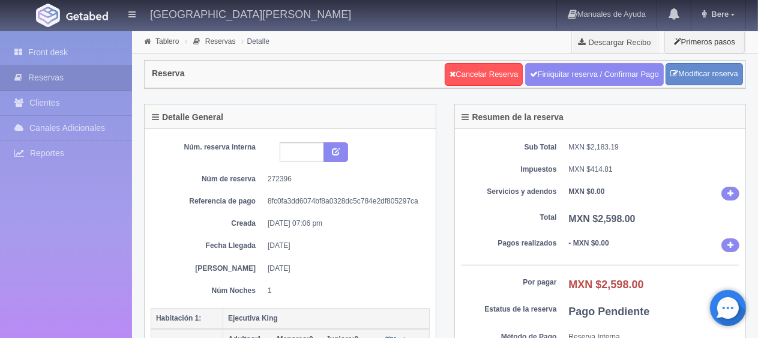
click at [537, 167] on dt "Impuestos" at bounding box center [509, 170] width 96 height 10
click at [86, 47] on link "Front desk" at bounding box center [66, 52] width 132 height 25
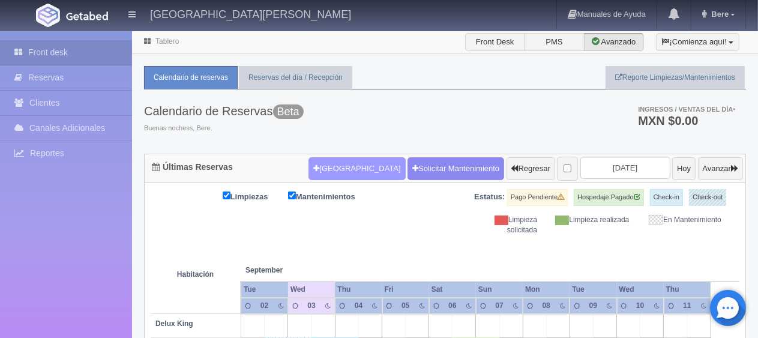
click at [343, 163] on button "Nueva Reserva" at bounding box center [357, 168] width 97 height 23
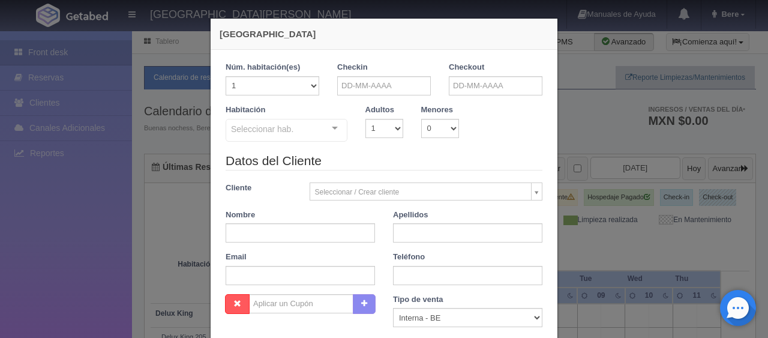
checkbox input "false"
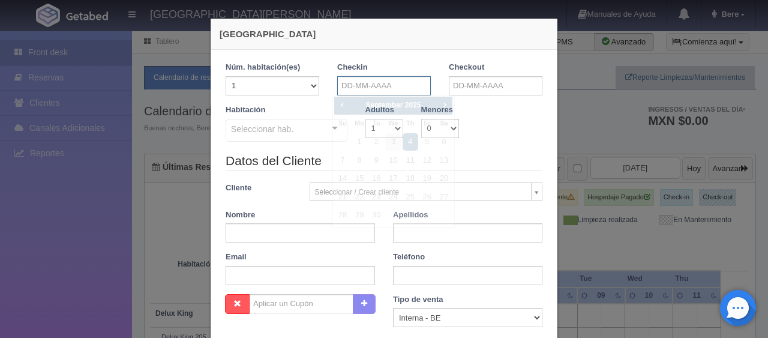
click at [341, 84] on input "text" at bounding box center [384, 85] width 94 height 19
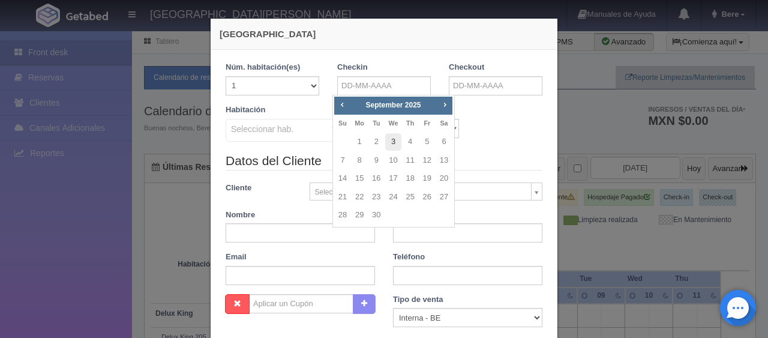
click at [399, 140] on link "3" at bounding box center [393, 141] width 16 height 17
type input "[DATE]"
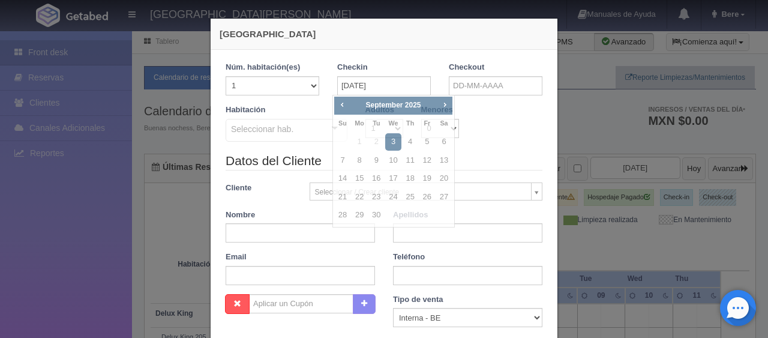
checkbox input "false"
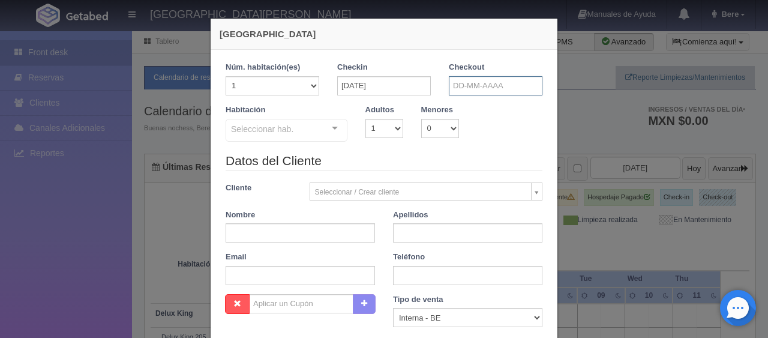
click at [476, 89] on input "text" at bounding box center [496, 85] width 94 height 19
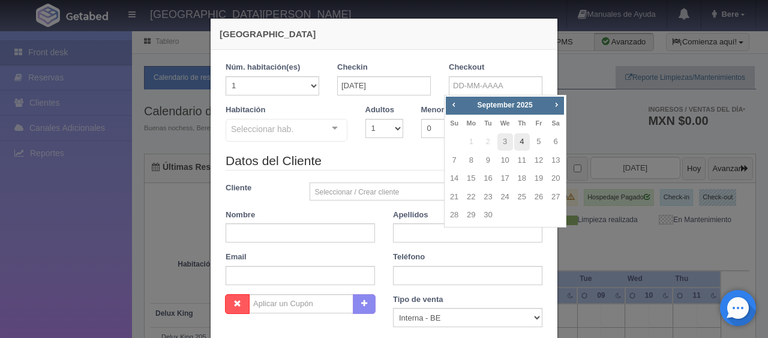
click at [515, 145] on link "4" at bounding box center [523, 141] width 16 height 17
type input "[DATE]"
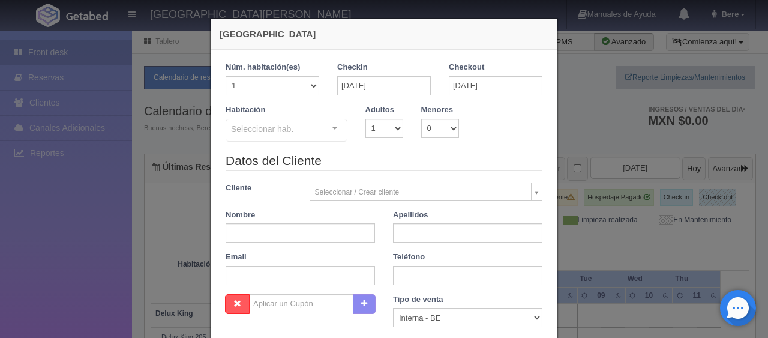
click at [359, 122] on div "Adultos 1 2 3 4 5 6 7 8 9 10" at bounding box center [385, 121] width 56 height 34
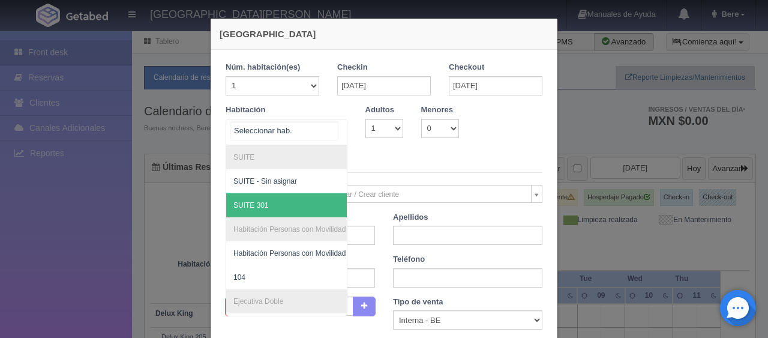
scroll to position [120, 0]
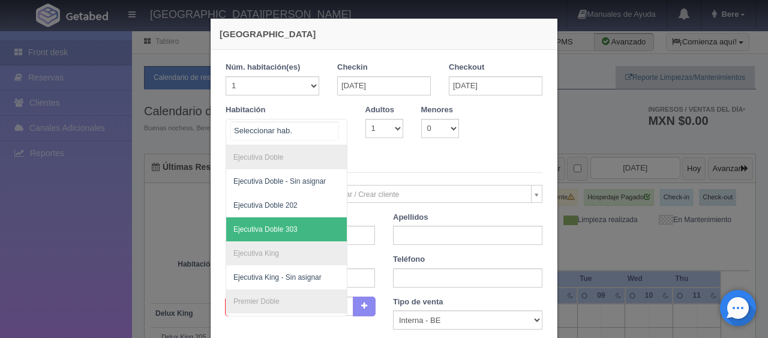
click at [306, 225] on span "Ejecutiva Doble 303" at bounding box center [327, 229] width 202 height 24
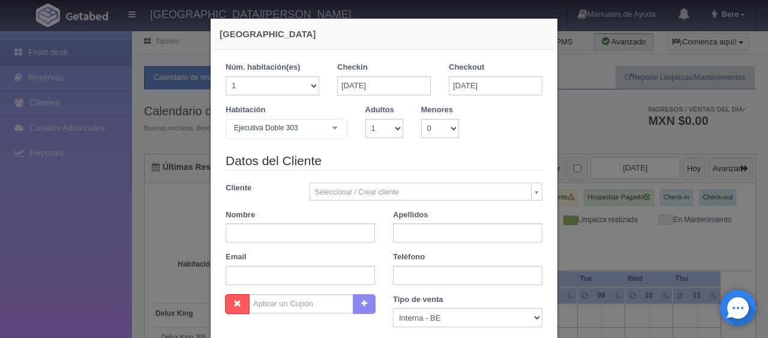
checkbox input "false"
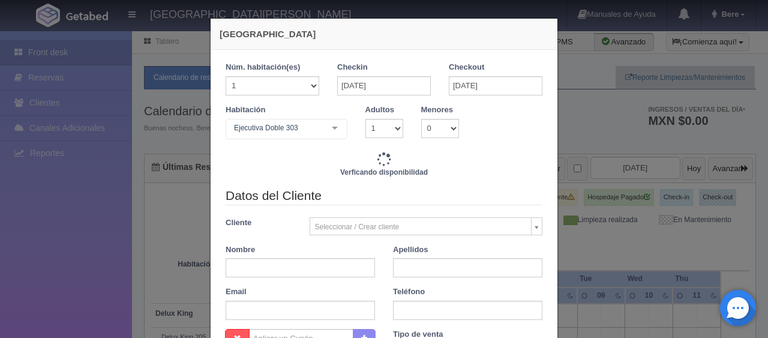
type input "1299.00"
checkbox input "false"
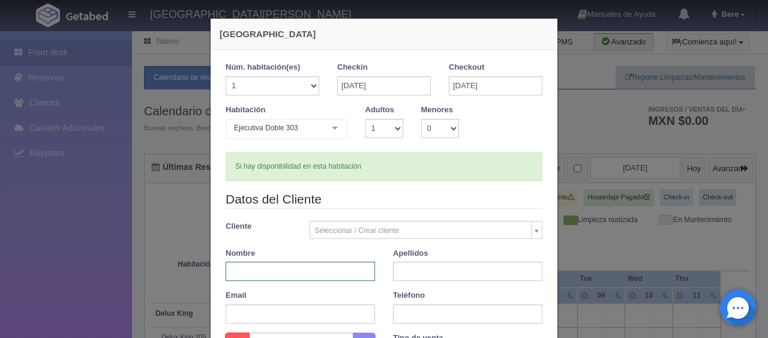
click at [258, 277] on input "text" at bounding box center [300, 271] width 149 height 19
paste input "[PERSON_NAME]"
type input "Edgar"
paste input "Elizondo"
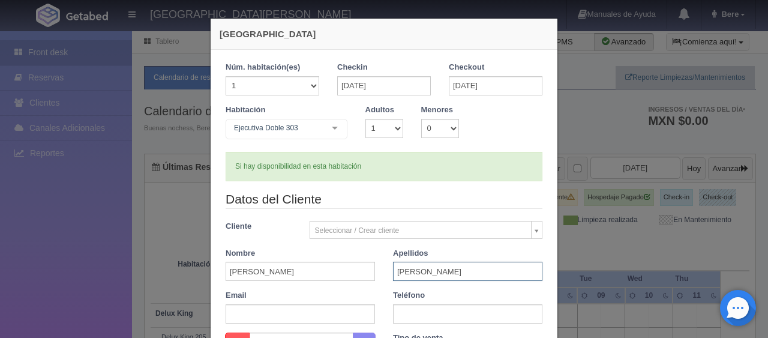
type input "Elizondo"
click at [402, 307] on input "text" at bounding box center [467, 313] width 149 height 19
paste input "8122557037"
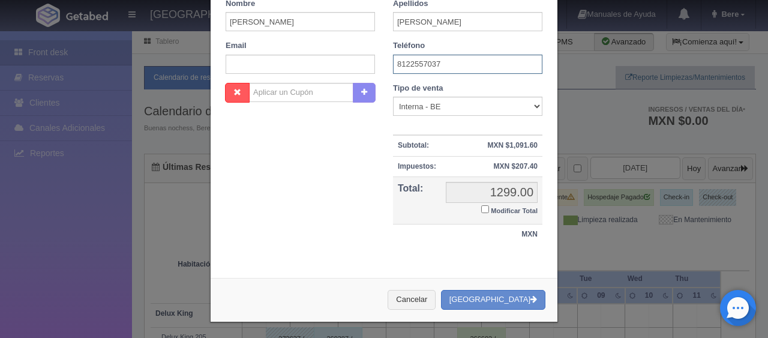
type input "8122557037"
click at [492, 207] on small "Modificar Total" at bounding box center [514, 210] width 47 height 7
click at [489, 205] on input "Modificar Total" at bounding box center [485, 209] width 8 height 8
checkbox input "true"
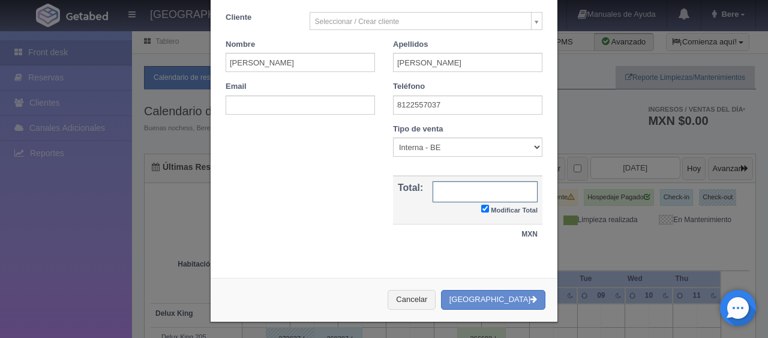
click at [478, 184] on input "text" at bounding box center [485, 191] width 105 height 21
type input "1299"
click at [449, 145] on select "Correo Electronico Interna - BE Llamada OTA Externa Otro WALK IN" at bounding box center [467, 146] width 149 height 19
select select "walkin"
click at [393, 137] on select "Correo Electronico Interna - BE Llamada OTA Externa Otro WALK IN" at bounding box center [467, 146] width 149 height 19
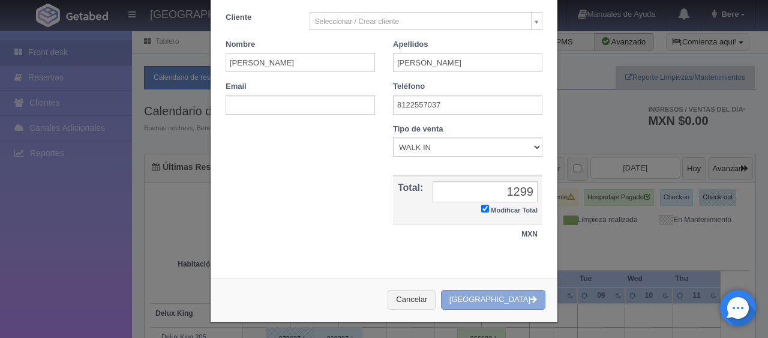
click at [474, 290] on button "[GEOGRAPHIC_DATA]" at bounding box center [493, 300] width 104 height 20
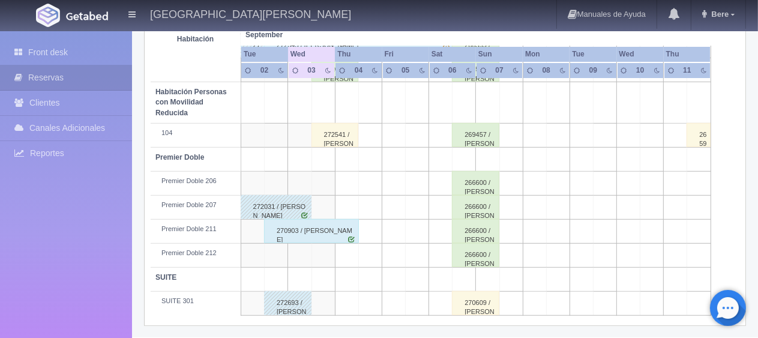
scroll to position [280, 0]
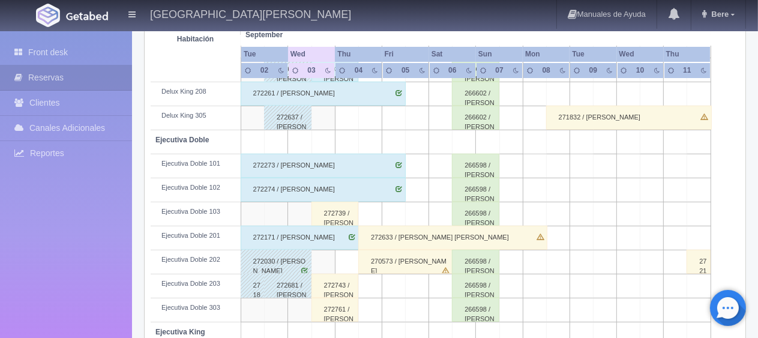
click at [327, 301] on div "272761 / Edgar Elizondo" at bounding box center [335, 310] width 47 height 24
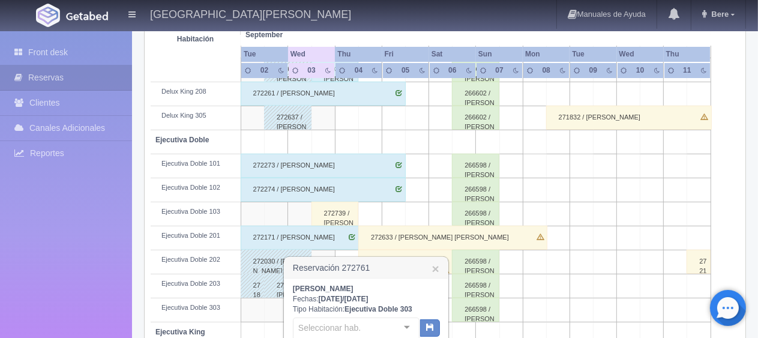
scroll to position [340, 0]
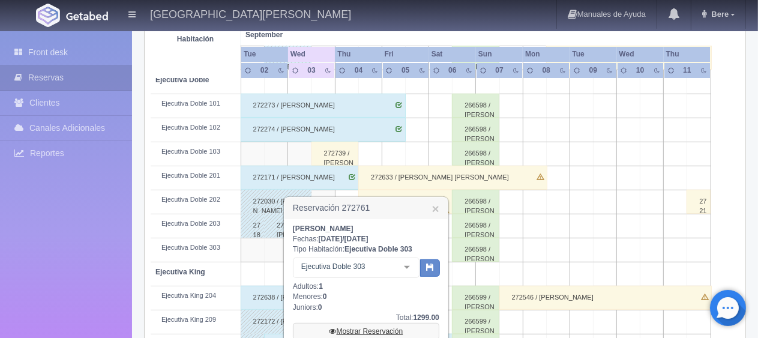
click at [318, 335] on link "Mostrar Reservación" at bounding box center [366, 331] width 146 height 17
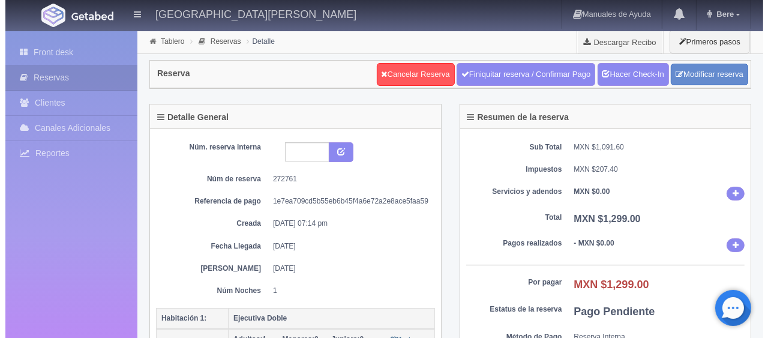
scroll to position [240, 0]
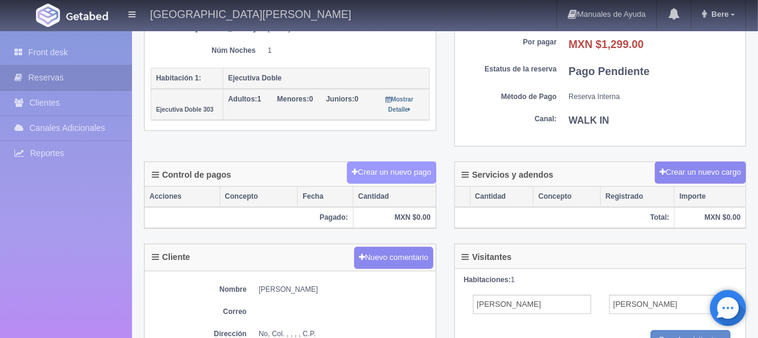
click at [412, 164] on button "Crear un nuevo pago" at bounding box center [391, 173] width 89 height 22
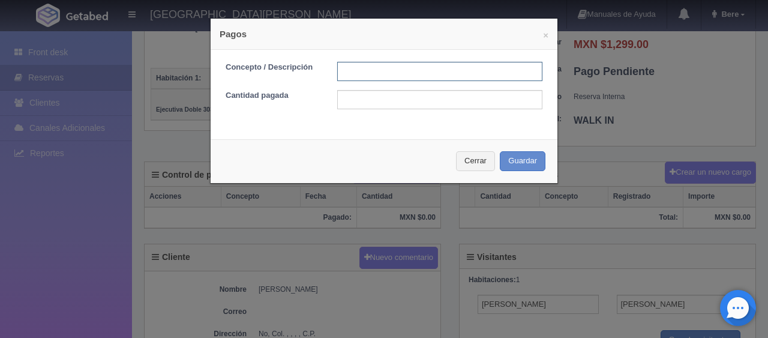
click at [408, 73] on input "text" at bounding box center [439, 71] width 205 height 19
type input "pago en efectivo"
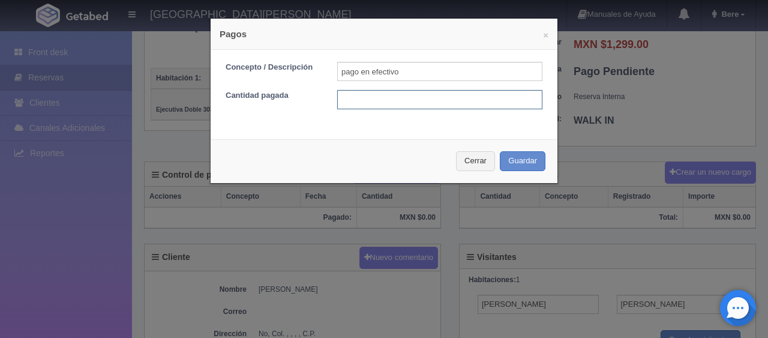
click at [445, 92] on input "text" at bounding box center [439, 99] width 205 height 19
type input "1199"
click at [512, 150] on div "Cerrar Guardar" at bounding box center [384, 161] width 347 height 44
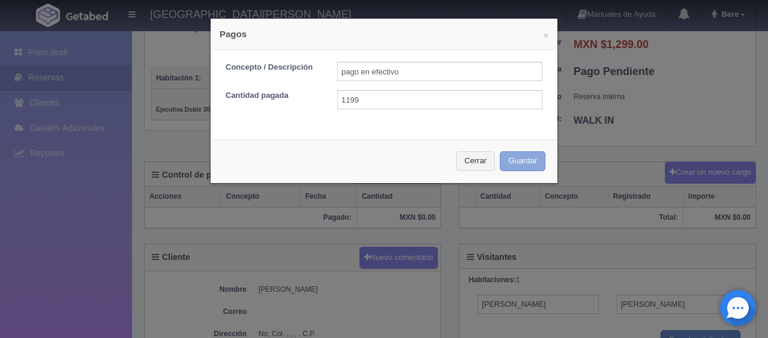
click at [511, 152] on button "Guardar" at bounding box center [523, 161] width 46 height 20
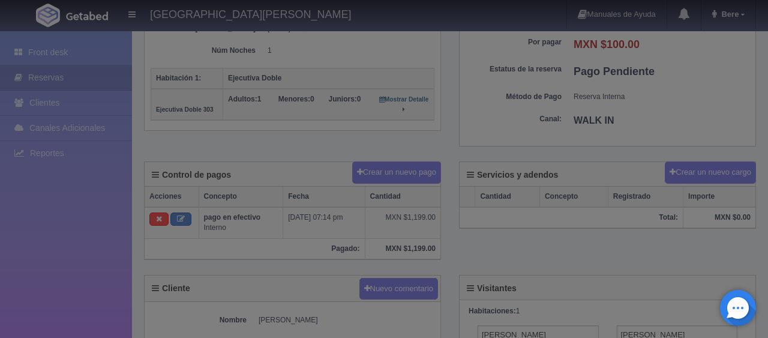
scroll to position [240, 0]
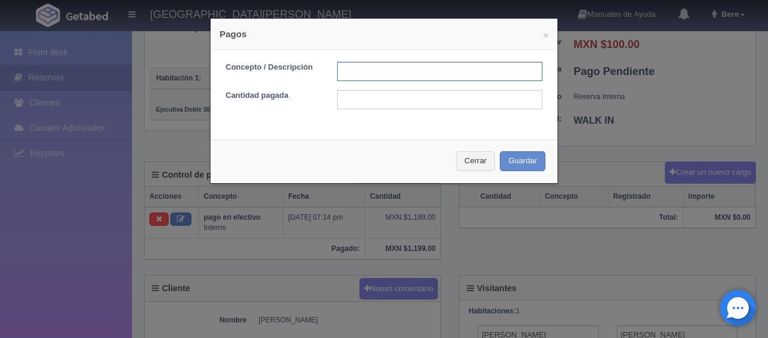
click at [388, 76] on input "text" at bounding box center [439, 71] width 205 height 19
type input "descuento"
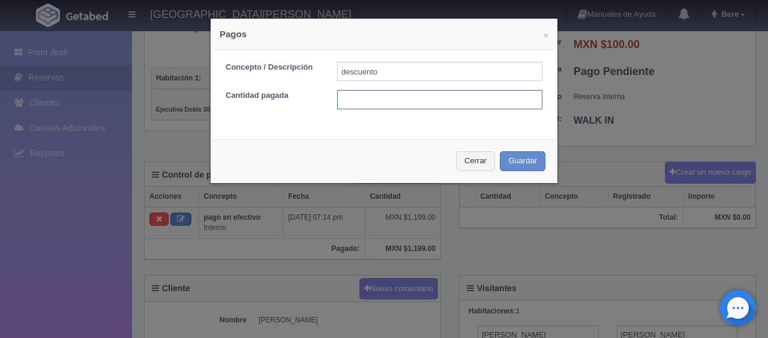
click at [432, 95] on input "text" at bounding box center [439, 99] width 205 height 19
type input "100"
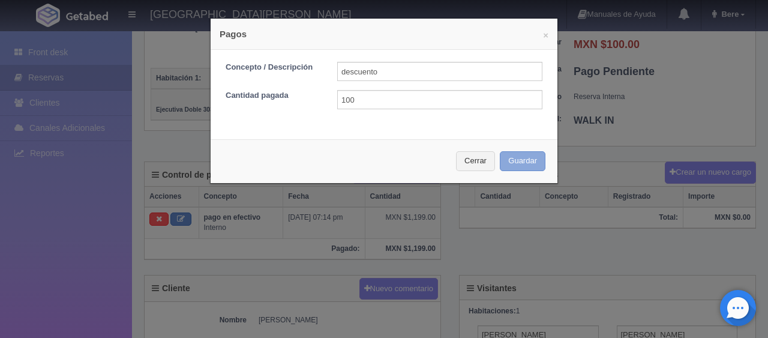
click at [520, 160] on button "Guardar" at bounding box center [523, 161] width 46 height 20
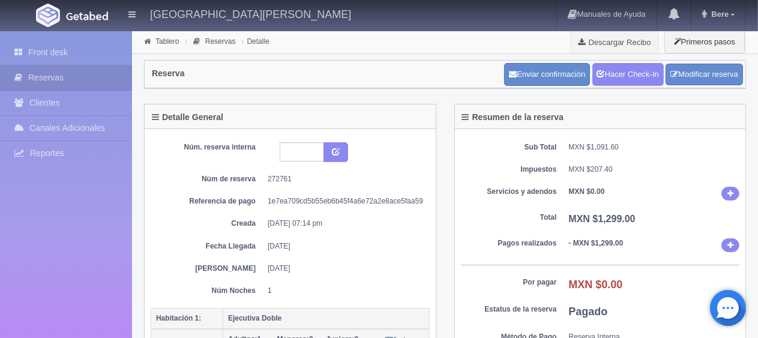
click at [635, 171] on dd "MXN $207.40" at bounding box center [654, 170] width 171 height 10
click at [634, 78] on link "Hacer Check-In" at bounding box center [628, 74] width 71 height 23
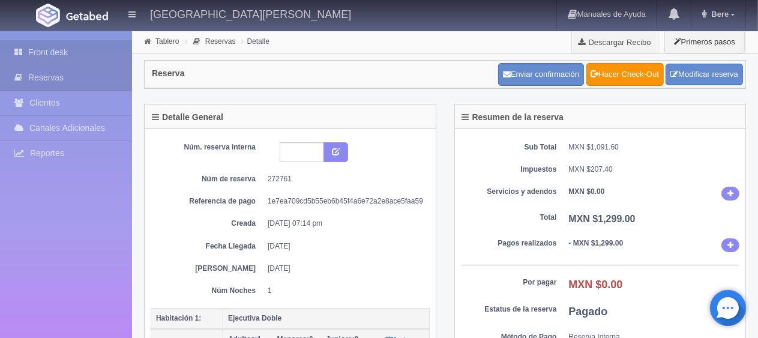
click at [113, 51] on link "Front desk" at bounding box center [66, 52] width 132 height 25
